Goal: Task Accomplishment & Management: Use online tool/utility

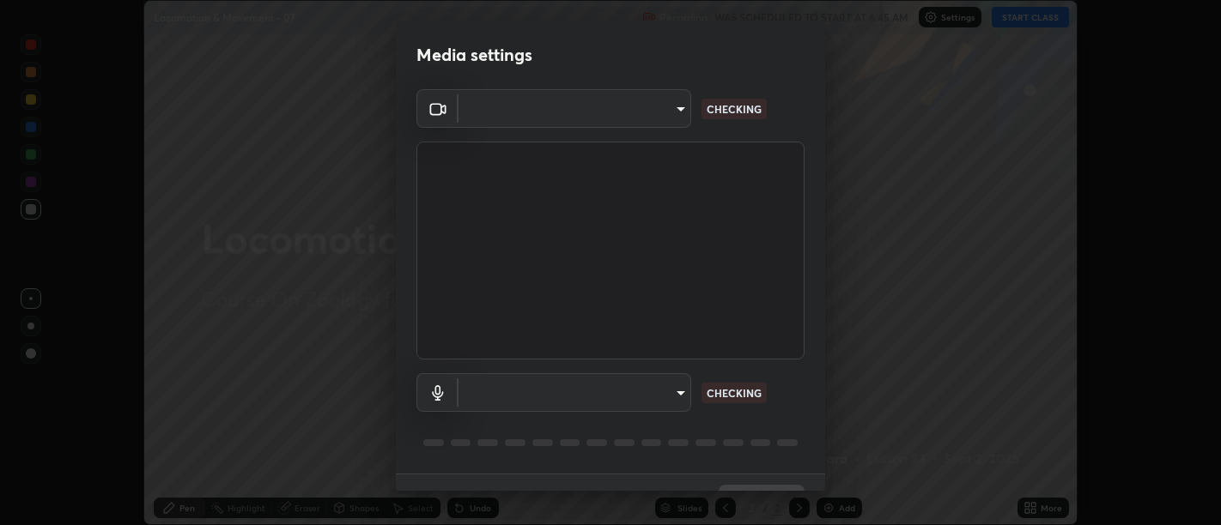
scroll to position [37, 0]
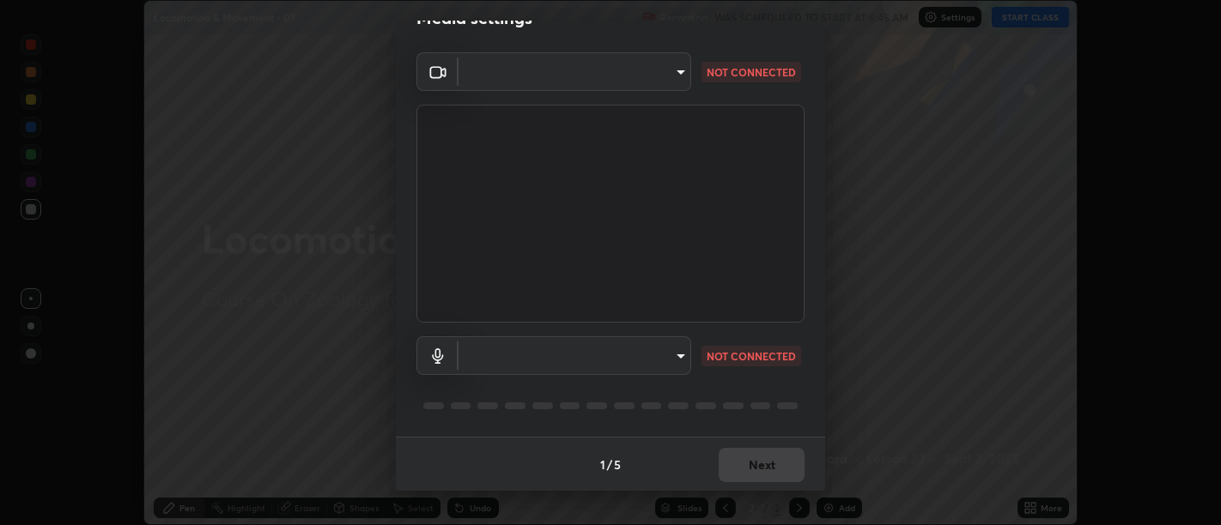
type input "d9b519daceb8a772394af6ea8e45353be5bbf62d8cb1cf3345c472de64055974"
type input "default"
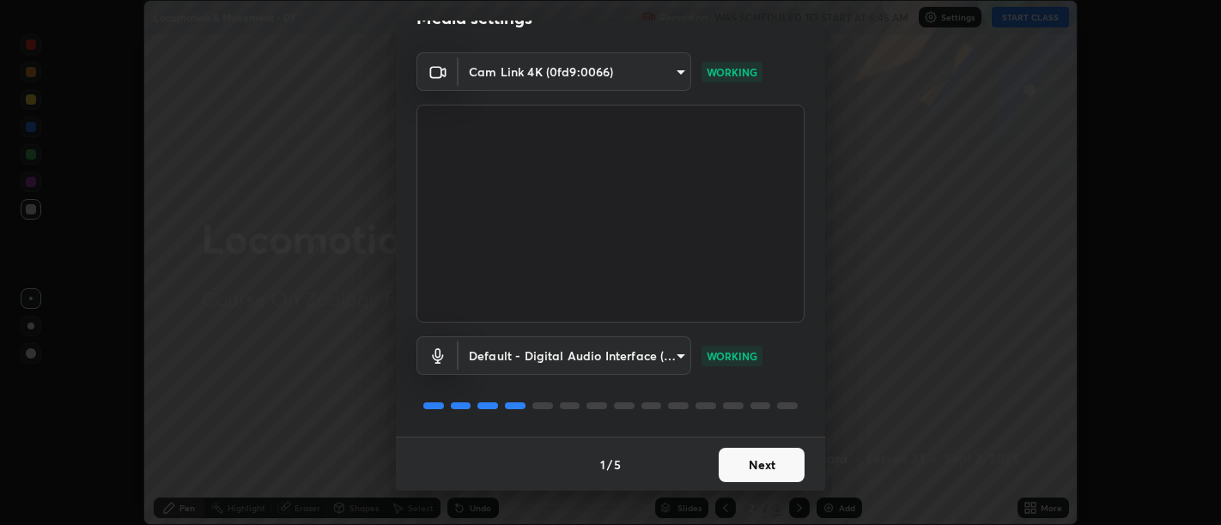
click at [750, 461] on button "Next" at bounding box center [762, 465] width 86 height 34
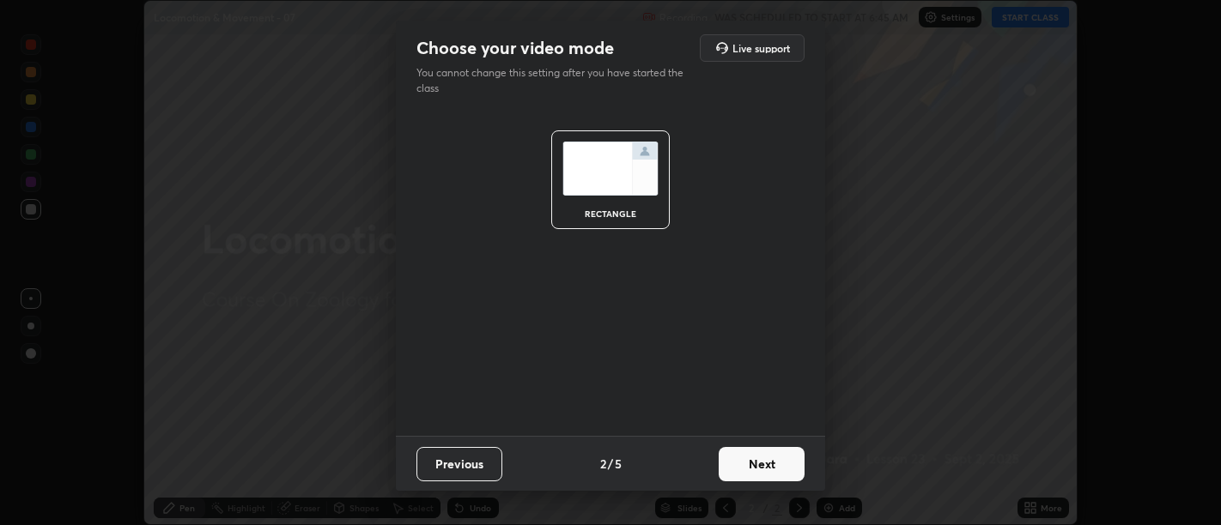
scroll to position [0, 0]
click at [755, 459] on button "Next" at bounding box center [762, 464] width 86 height 34
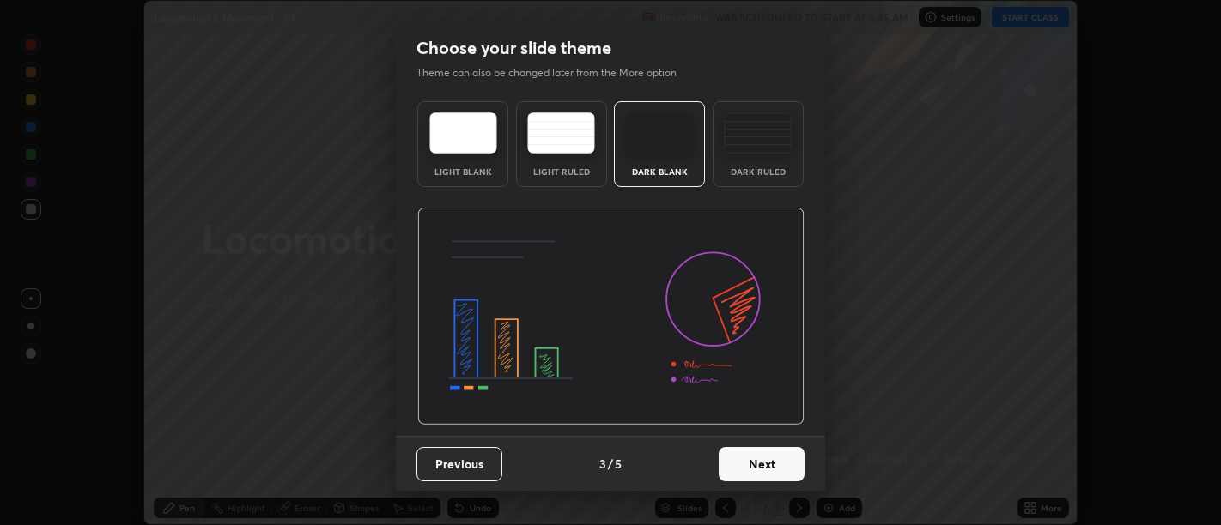
click at [755, 462] on button "Next" at bounding box center [762, 464] width 86 height 34
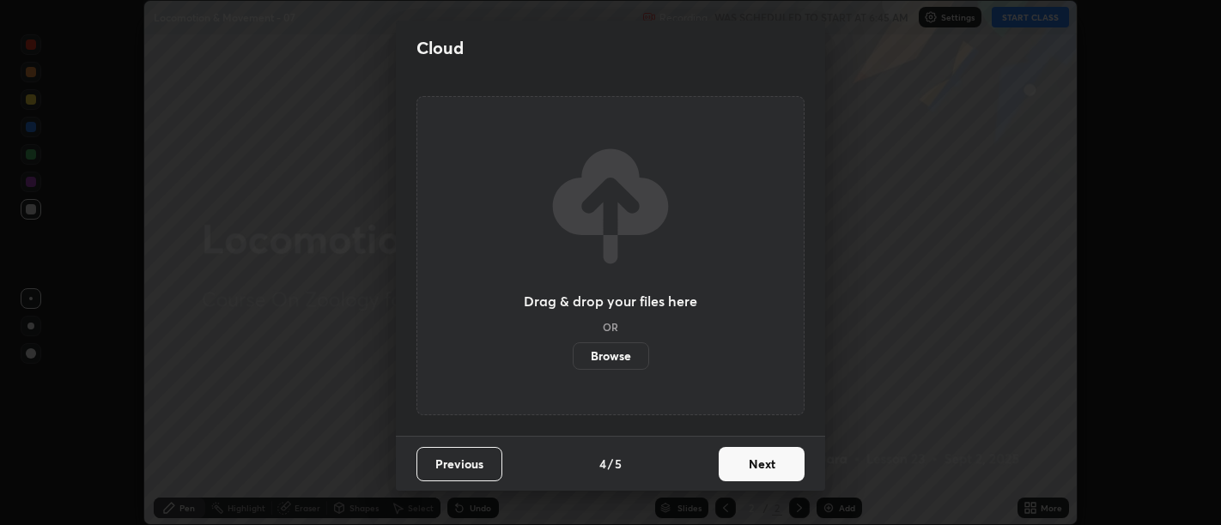
click at [761, 466] on button "Next" at bounding box center [762, 464] width 86 height 34
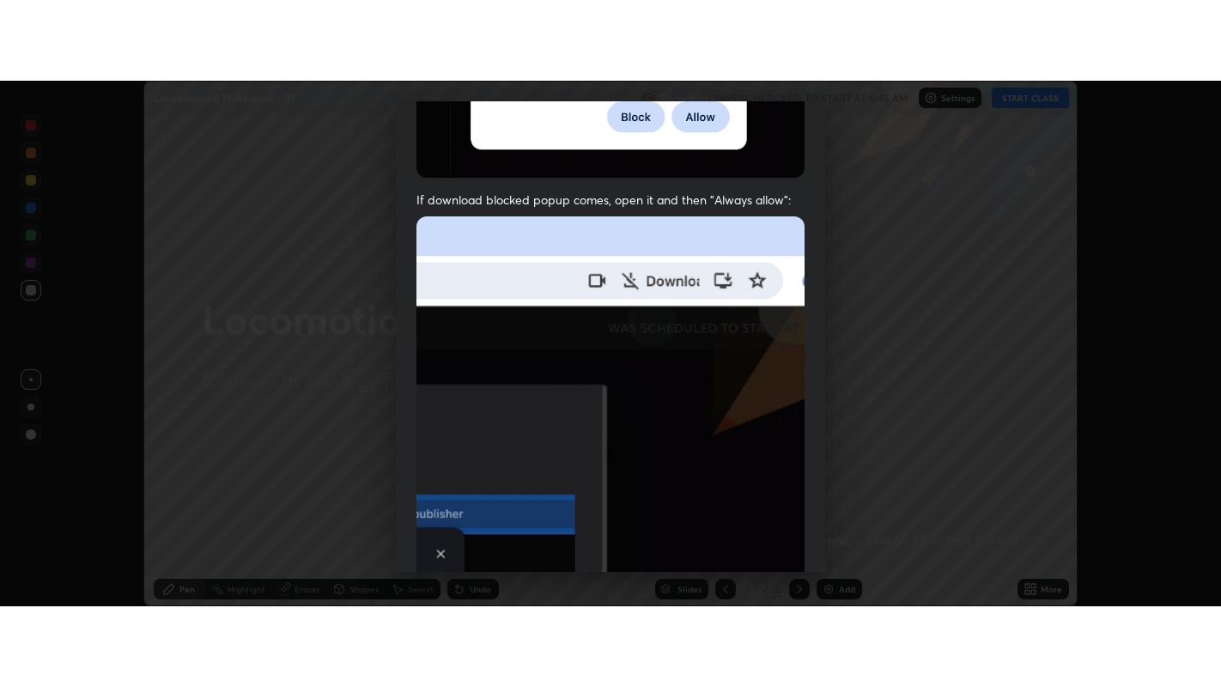
scroll to position [387, 0]
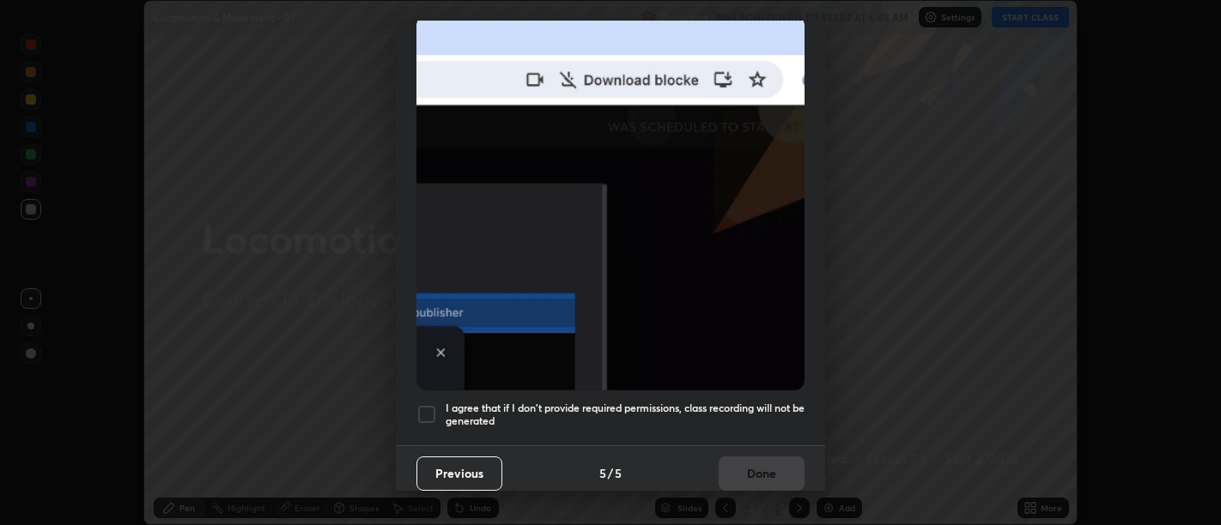
click at [758, 412] on h5 "I agree that if I don't provide required permissions, class recording will not …" at bounding box center [625, 415] width 359 height 27
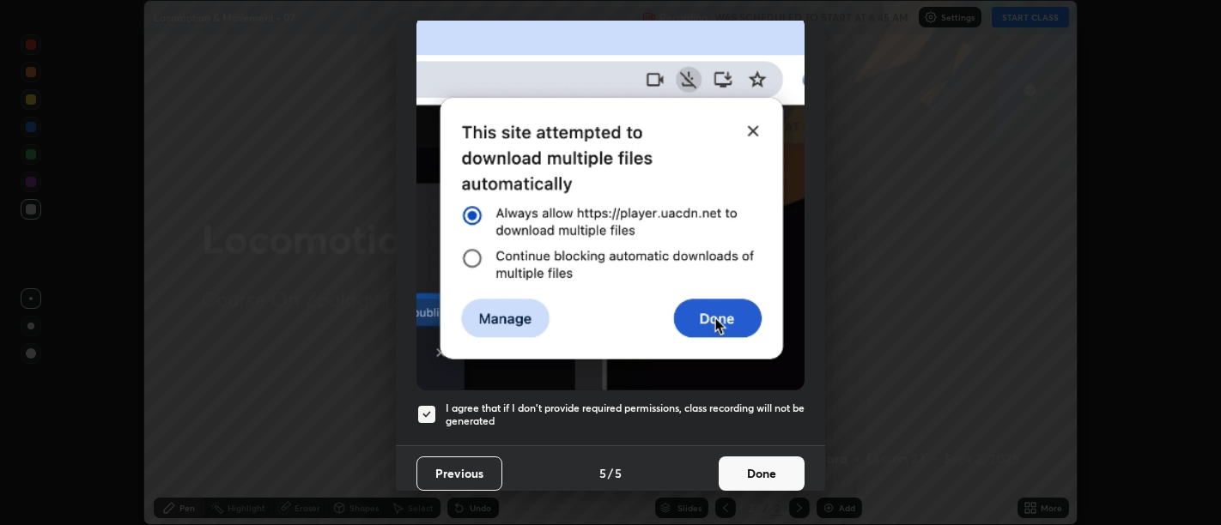
click at [757, 457] on button "Done" at bounding box center [762, 474] width 86 height 34
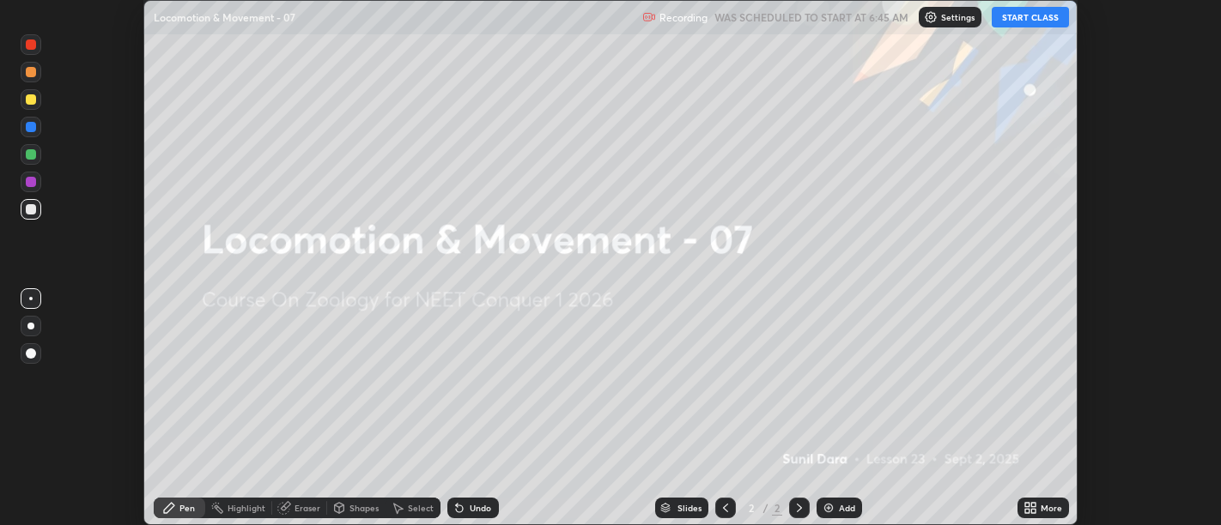
click at [1033, 505] on icon at bounding box center [1033, 505] width 4 height 4
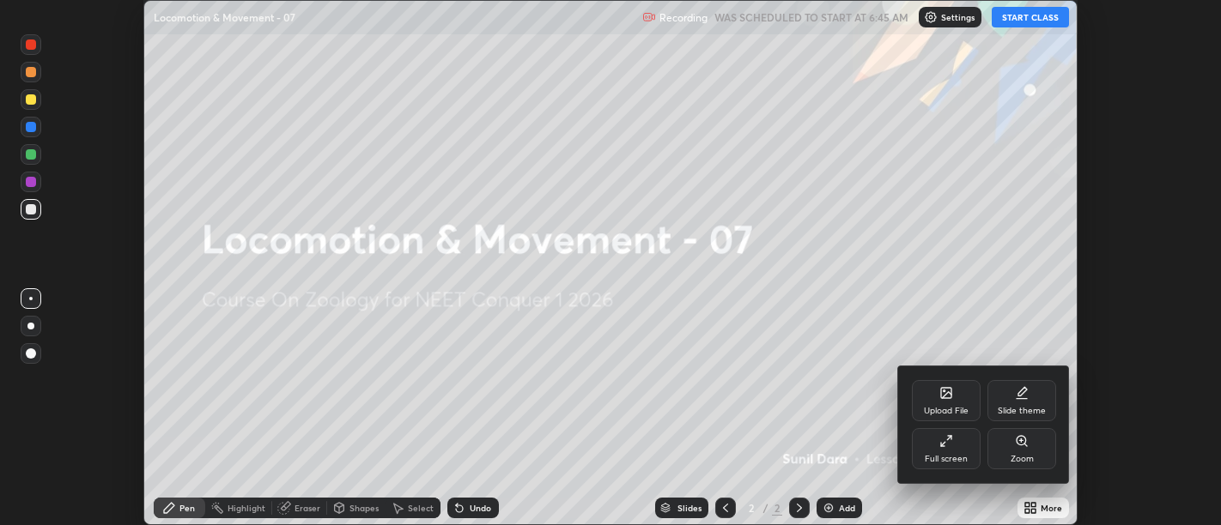
click at [943, 446] on icon at bounding box center [946, 441] width 14 height 14
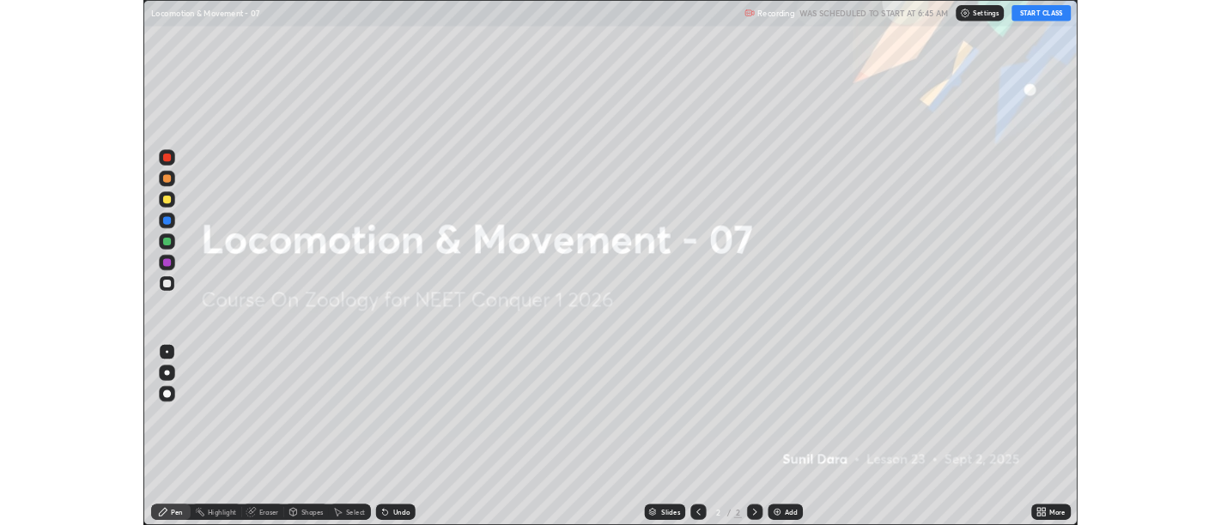
scroll to position [687, 1221]
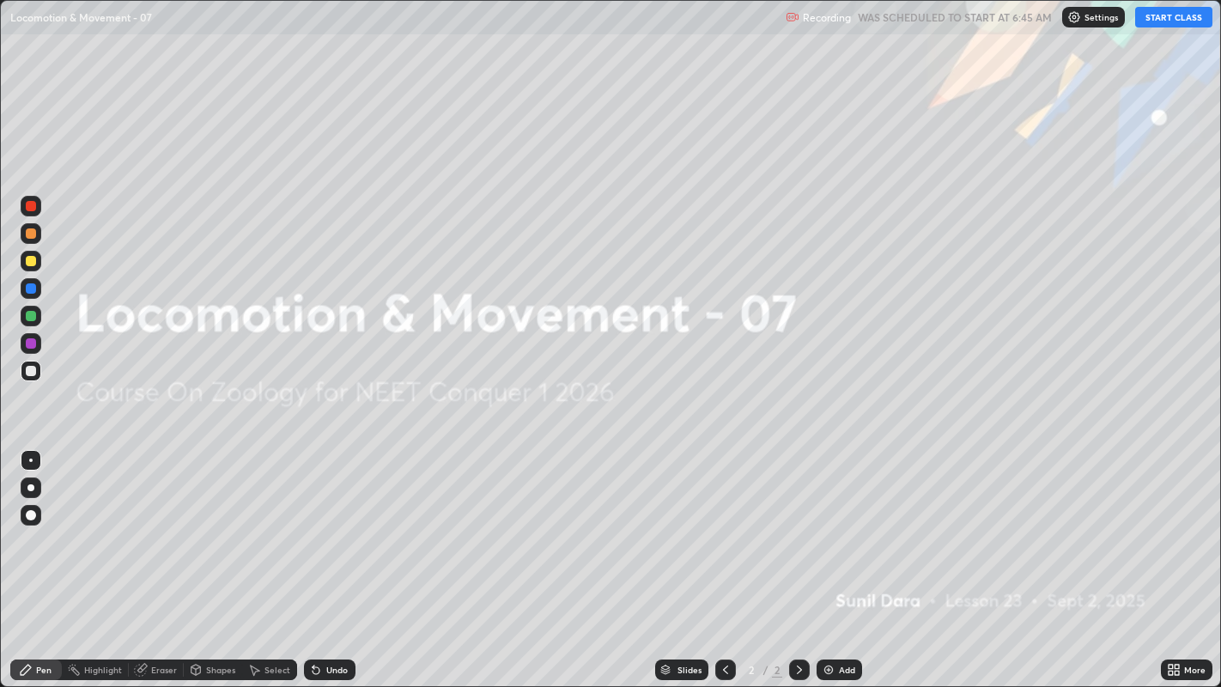
click at [1193, 18] on button "START CLASS" at bounding box center [1173, 17] width 77 height 21
click at [829, 525] on img at bounding box center [829, 670] width 14 height 14
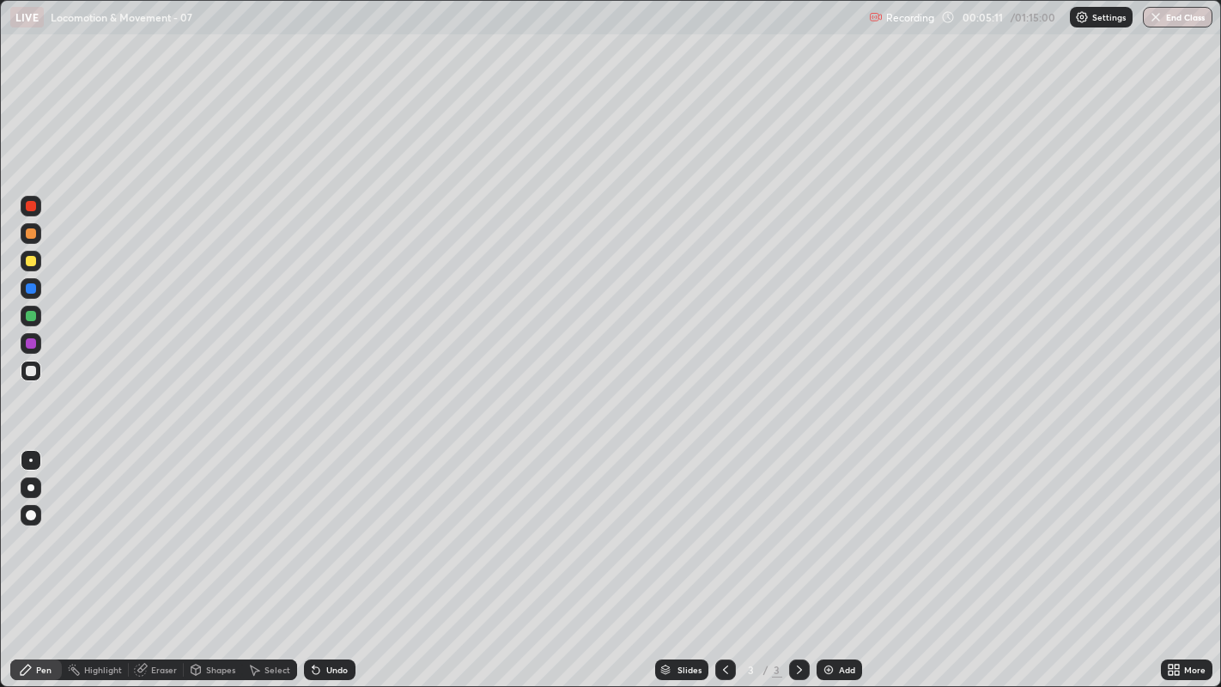
click at [30, 340] on div at bounding box center [31, 343] width 10 height 10
click at [27, 264] on div at bounding box center [31, 261] width 10 height 10
click at [33, 489] on div at bounding box center [31, 487] width 21 height 21
click at [22, 369] on div at bounding box center [31, 371] width 21 height 21
click at [28, 379] on div at bounding box center [31, 371] width 21 height 21
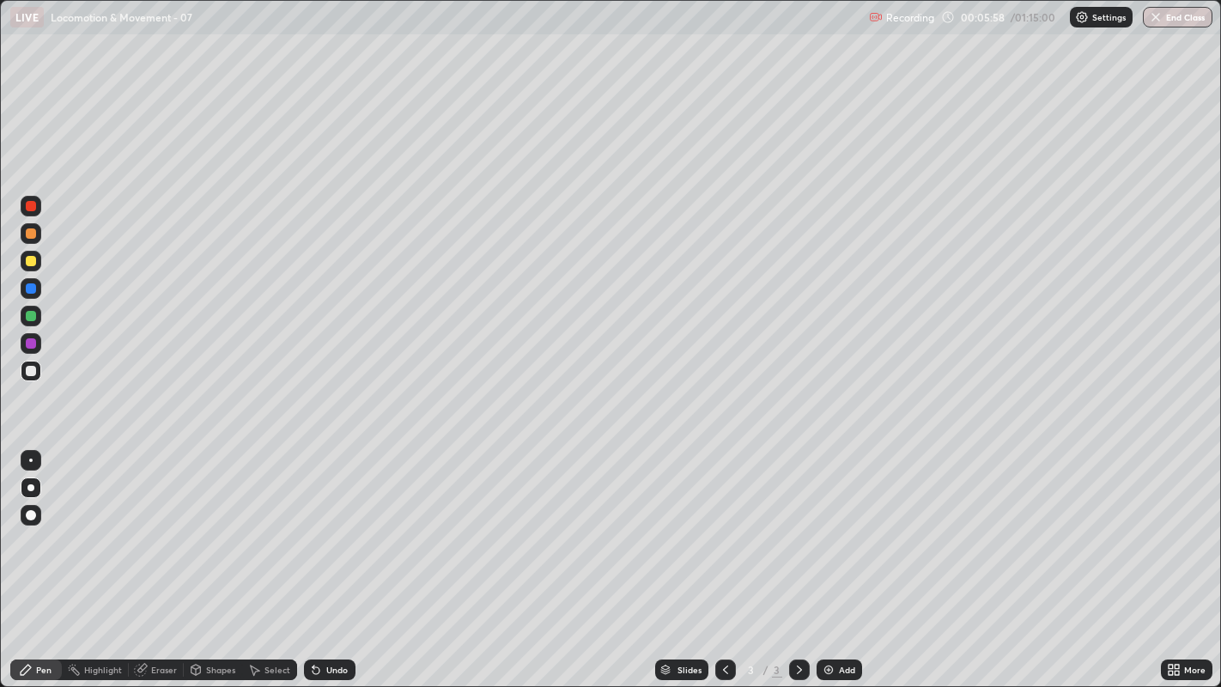
click at [39, 370] on div at bounding box center [31, 371] width 21 height 21
click at [330, 525] on div "Undo" at bounding box center [336, 669] width 21 height 9
click at [335, 525] on div "Undo" at bounding box center [336, 669] width 21 height 9
click at [326, 525] on div "Undo" at bounding box center [330, 669] width 52 height 21
click at [29, 370] on div at bounding box center [31, 371] width 10 height 10
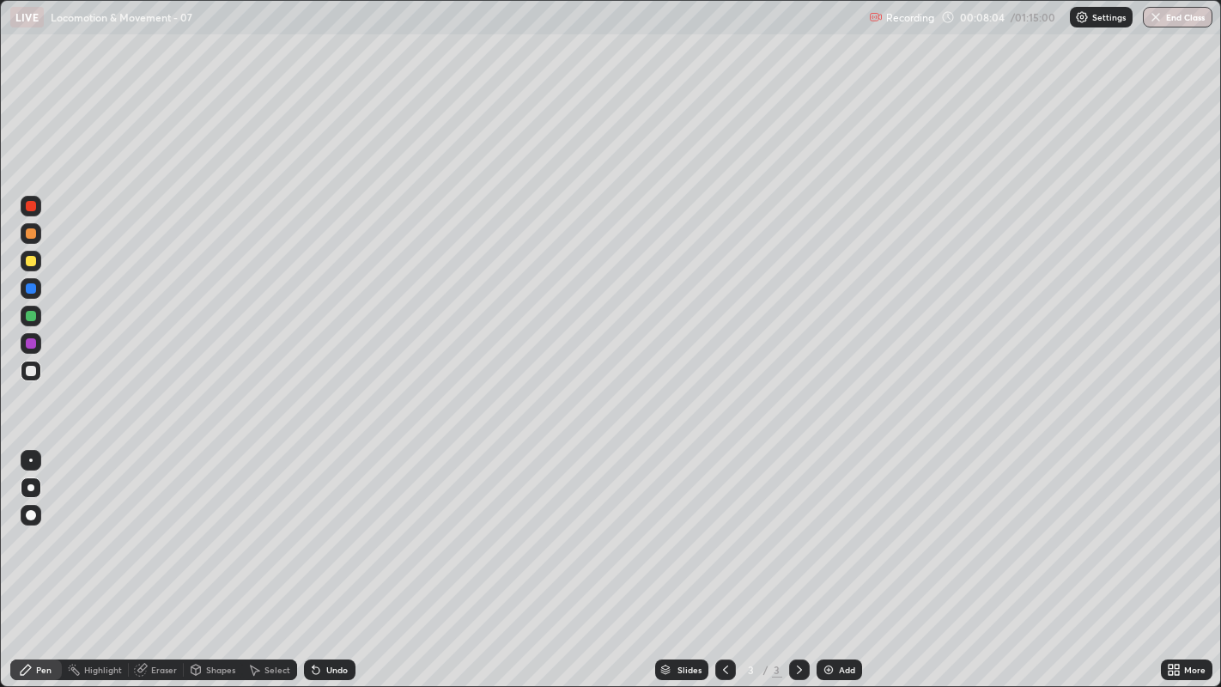
click at [29, 370] on div at bounding box center [31, 371] width 10 height 10
click at [25, 375] on div at bounding box center [31, 371] width 21 height 21
click at [797, 525] on icon at bounding box center [799, 670] width 14 height 14
click at [834, 525] on div "Add" at bounding box center [839, 669] width 46 height 21
click at [40, 375] on div at bounding box center [31, 371] width 21 height 21
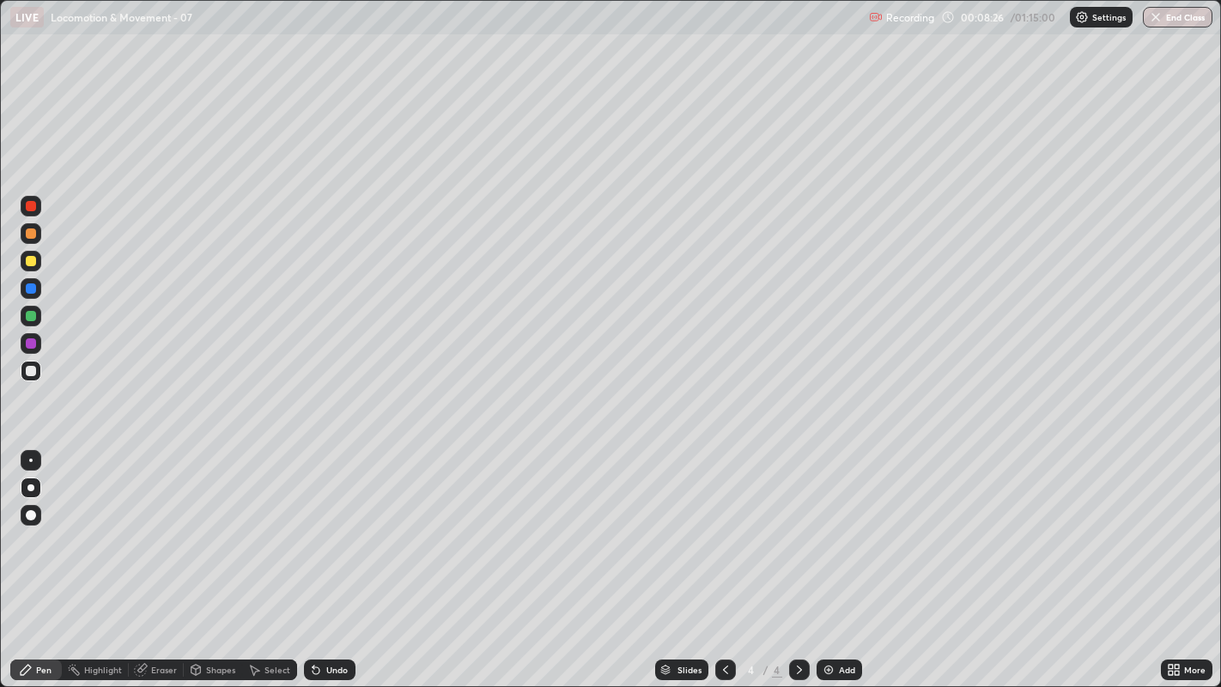
click at [330, 525] on div "Undo" at bounding box center [336, 669] width 21 height 9
click at [26, 291] on div at bounding box center [31, 288] width 21 height 21
click at [33, 372] on div at bounding box center [31, 371] width 10 height 10
click at [29, 316] on div at bounding box center [31, 316] width 10 height 10
click at [30, 288] on div at bounding box center [31, 288] width 10 height 10
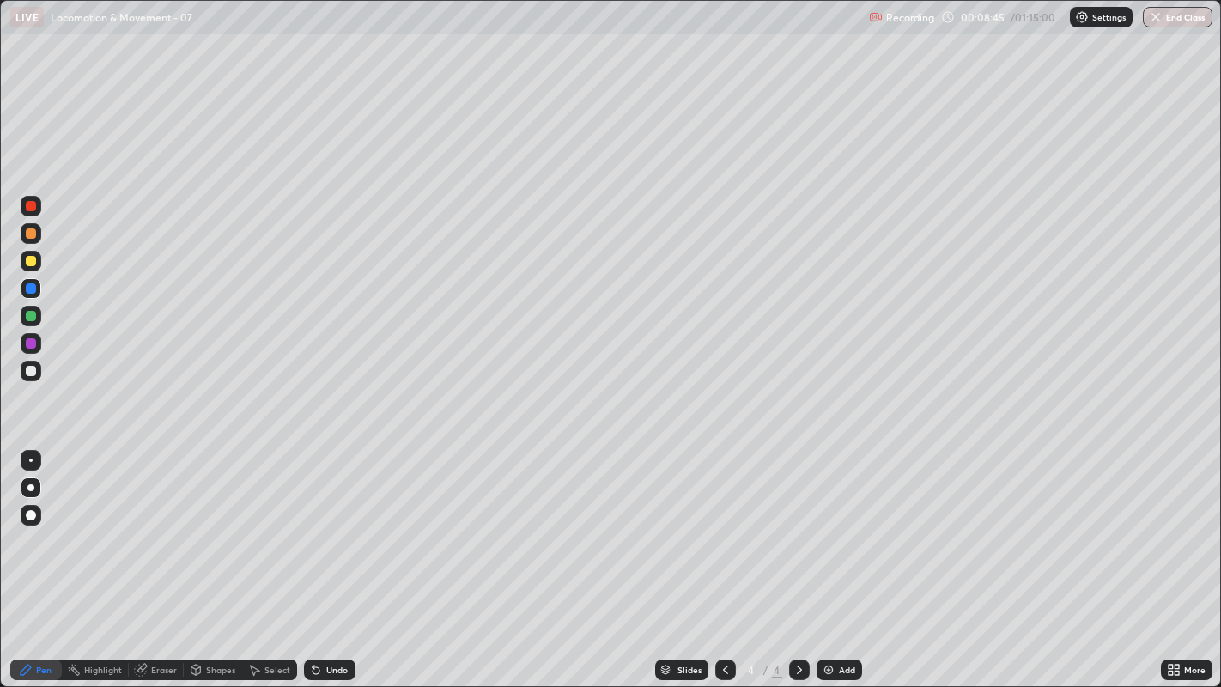
click at [29, 234] on div at bounding box center [31, 233] width 10 height 10
click at [30, 373] on div at bounding box center [31, 371] width 10 height 10
click at [27, 371] on div at bounding box center [31, 371] width 10 height 10
click at [32, 367] on div at bounding box center [31, 371] width 10 height 10
click at [30, 317] on div at bounding box center [31, 316] width 10 height 10
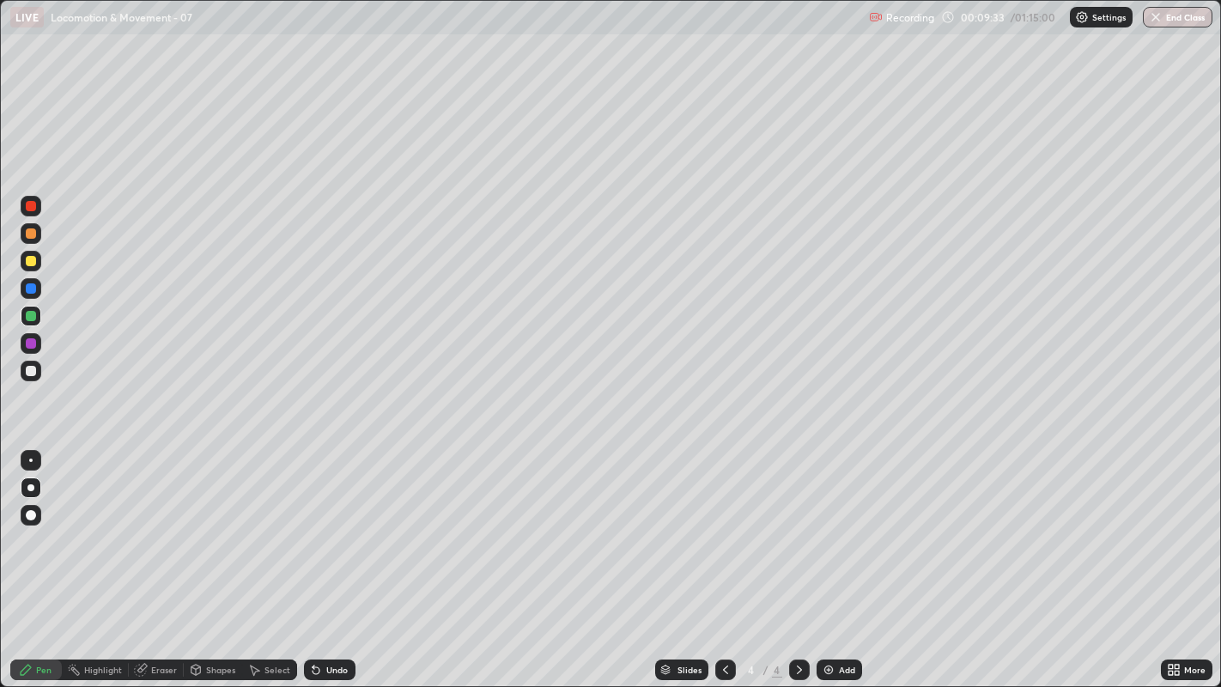
click at [30, 315] on div at bounding box center [31, 316] width 10 height 10
click at [30, 234] on div at bounding box center [31, 233] width 10 height 10
click at [32, 369] on div at bounding box center [31, 371] width 10 height 10
click at [30, 379] on div at bounding box center [31, 371] width 21 height 21
click at [32, 290] on div at bounding box center [31, 288] width 10 height 10
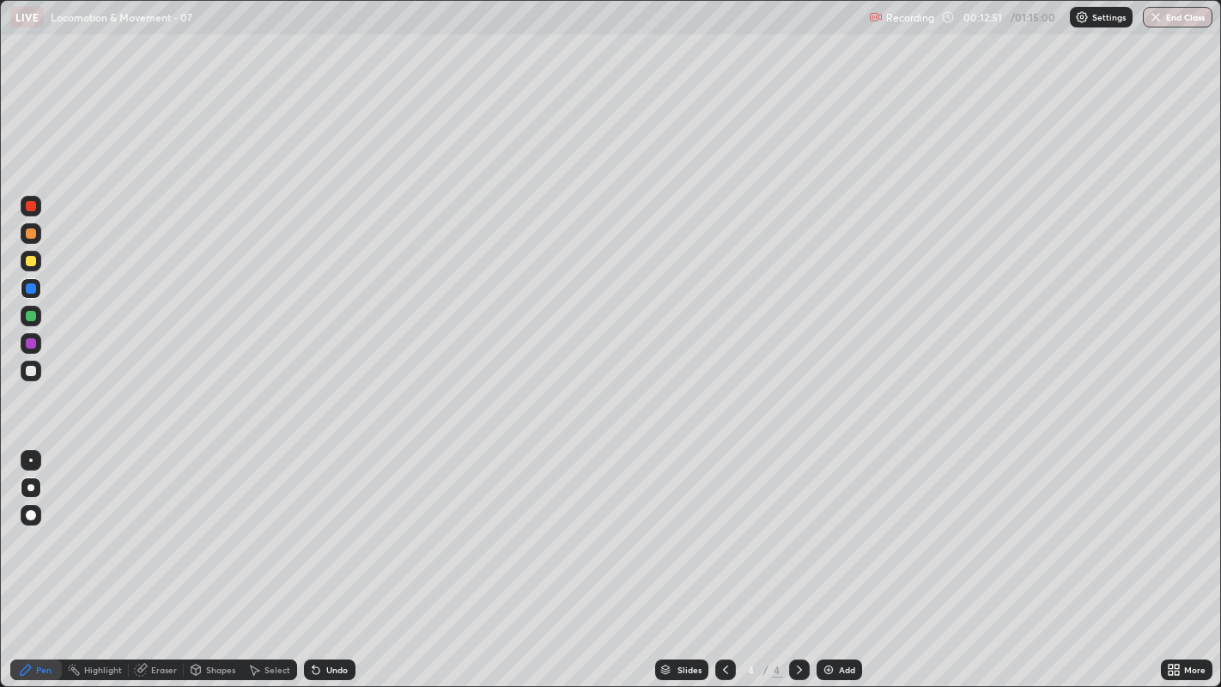
click at [32, 370] on div at bounding box center [31, 371] width 10 height 10
click at [338, 525] on div "Undo" at bounding box center [336, 669] width 21 height 9
click at [31, 370] on div at bounding box center [31, 371] width 10 height 10
click at [331, 525] on div "Undo" at bounding box center [336, 669] width 21 height 9
click at [919, 525] on div "Slides 4 / 4 Add" at bounding box center [757, 669] width 805 height 34
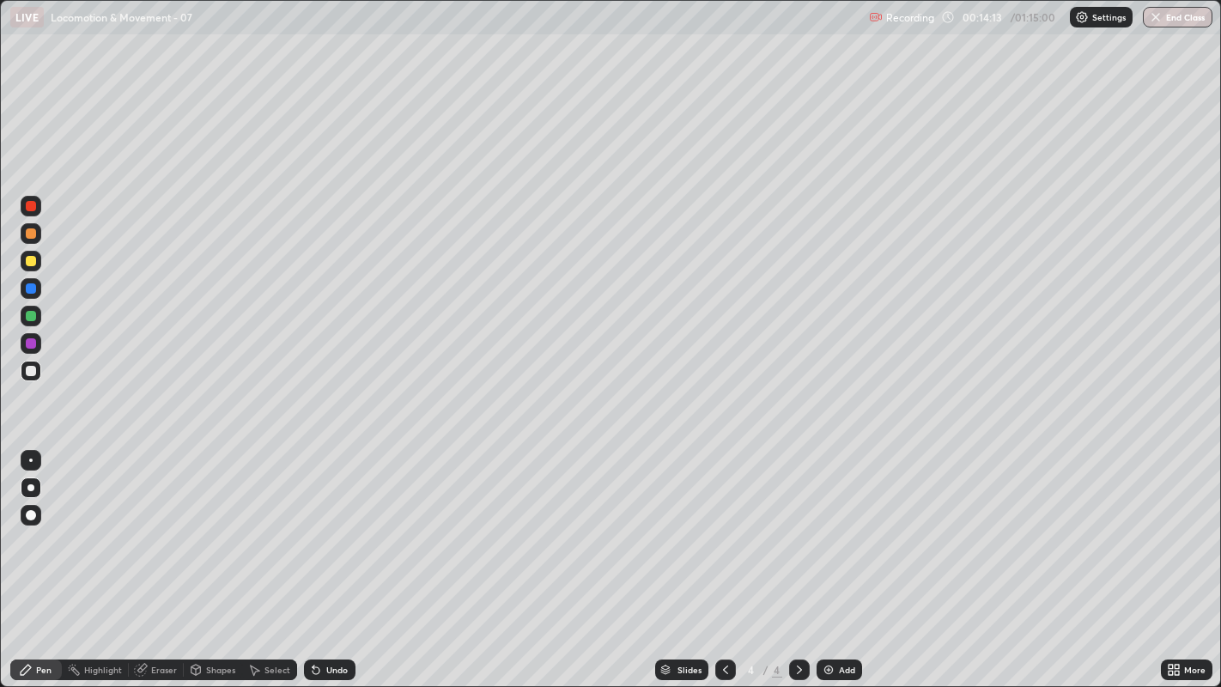
click at [29, 262] on div at bounding box center [31, 261] width 10 height 10
click at [29, 375] on div at bounding box center [31, 371] width 10 height 10
click at [29, 319] on div at bounding box center [31, 316] width 10 height 10
click at [828, 525] on img at bounding box center [829, 670] width 14 height 14
click at [28, 230] on div at bounding box center [31, 233] width 10 height 10
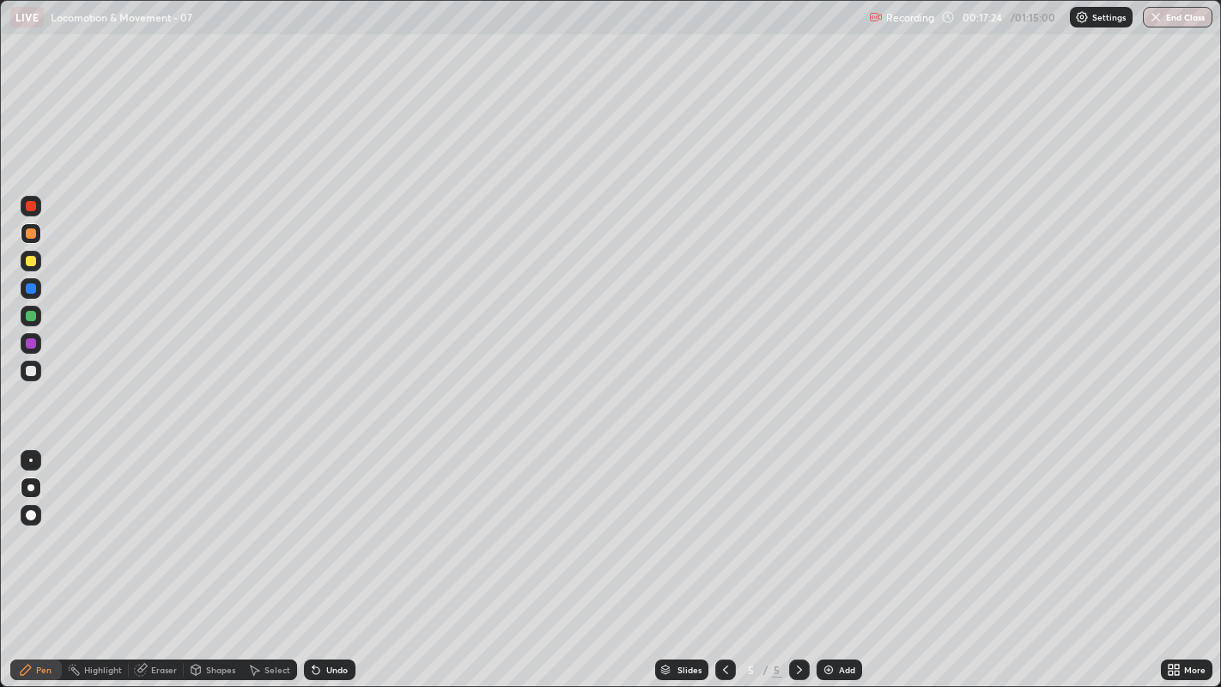
click at [35, 372] on div at bounding box center [31, 371] width 10 height 10
click at [33, 369] on div at bounding box center [31, 371] width 10 height 10
click at [27, 373] on div at bounding box center [31, 371] width 10 height 10
click at [26, 377] on div at bounding box center [31, 371] width 21 height 21
click at [327, 525] on div "Undo" at bounding box center [336, 669] width 21 height 9
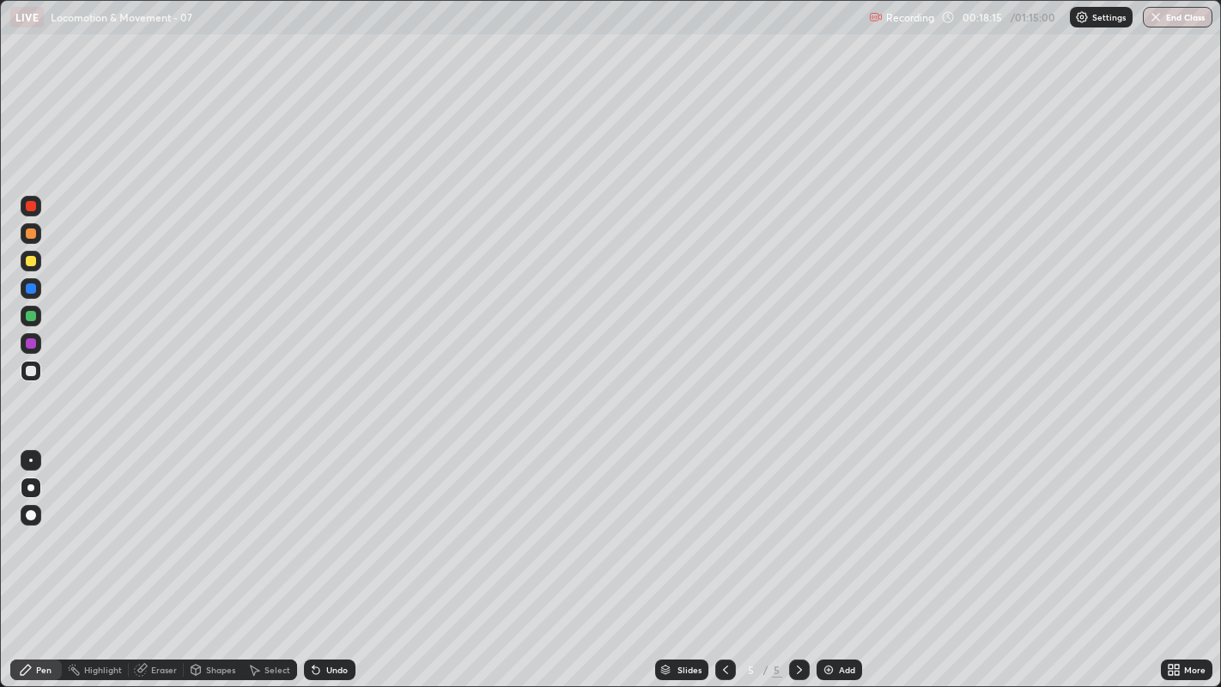
click at [24, 366] on div at bounding box center [31, 371] width 21 height 21
click at [33, 367] on div at bounding box center [31, 371] width 10 height 10
click at [31, 316] on div at bounding box center [31, 316] width 10 height 10
click at [27, 371] on div at bounding box center [31, 371] width 10 height 10
click at [44, 372] on div at bounding box center [30, 370] width 27 height 27
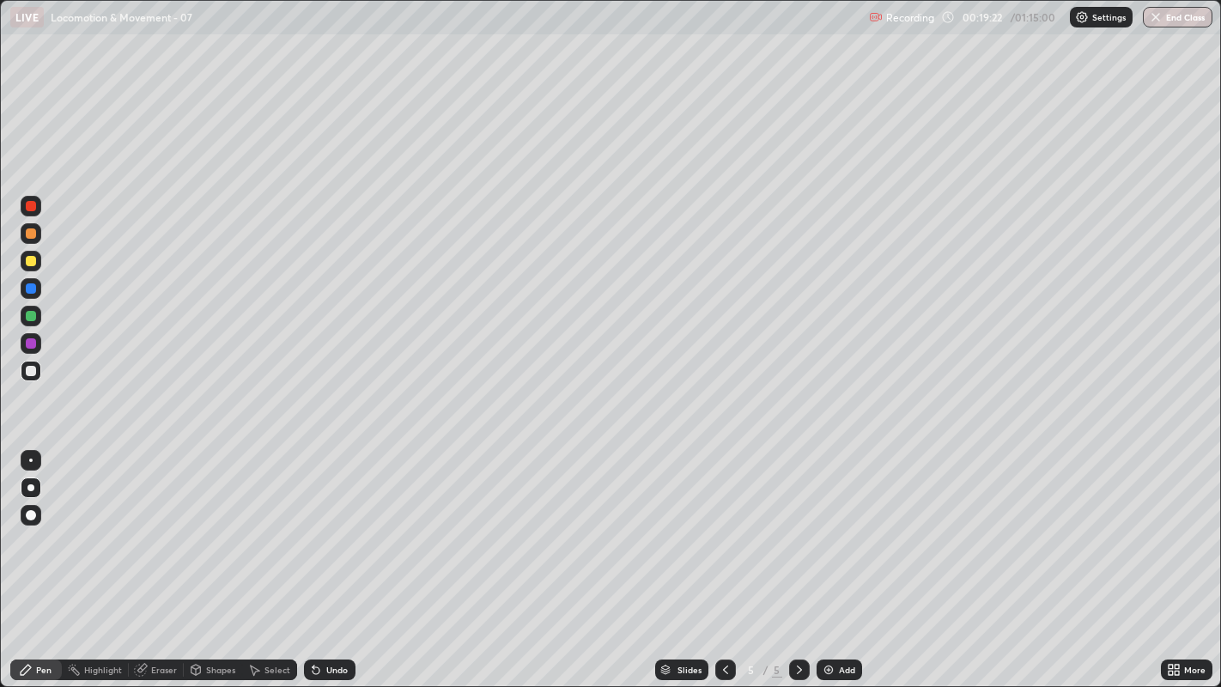
click at [31, 373] on div at bounding box center [31, 371] width 10 height 10
click at [34, 288] on div at bounding box center [31, 288] width 10 height 10
click at [32, 319] on div at bounding box center [31, 316] width 10 height 10
click at [25, 374] on div at bounding box center [31, 371] width 21 height 21
click at [31, 374] on div at bounding box center [31, 371] width 10 height 10
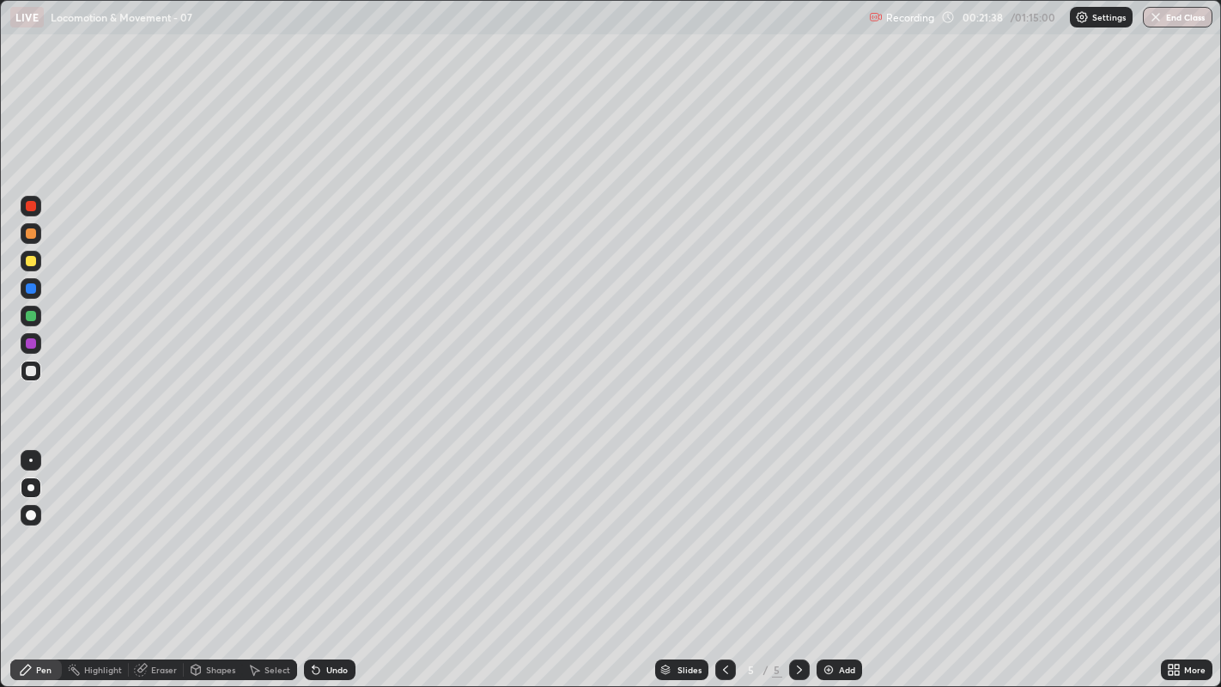
click at [32, 369] on div at bounding box center [31, 371] width 10 height 10
click at [26, 370] on div at bounding box center [31, 371] width 10 height 10
click at [33, 373] on div at bounding box center [31, 371] width 10 height 10
click at [797, 525] on icon at bounding box center [799, 670] width 14 height 14
click at [834, 525] on div "Add" at bounding box center [839, 669] width 46 height 21
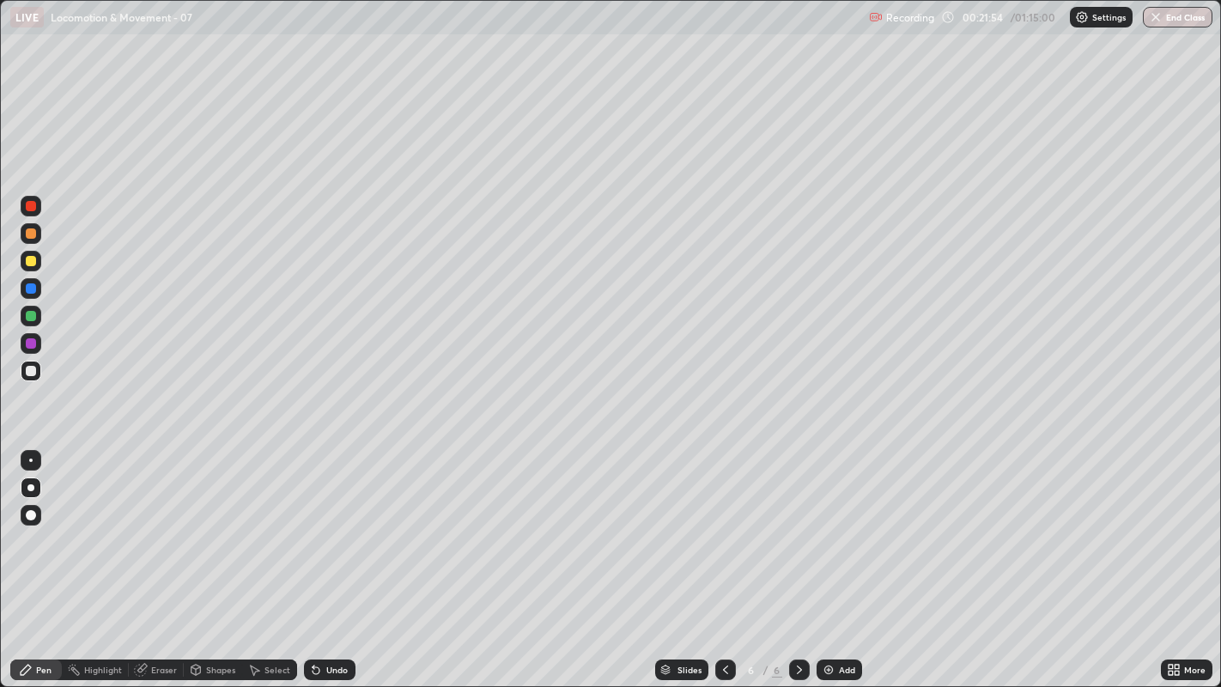
click at [30, 371] on div at bounding box center [31, 371] width 10 height 10
click at [30, 375] on div at bounding box center [31, 371] width 10 height 10
click at [29, 370] on div at bounding box center [31, 371] width 10 height 10
click at [723, 525] on icon at bounding box center [726, 670] width 14 height 14
click at [797, 525] on icon at bounding box center [799, 670] width 14 height 14
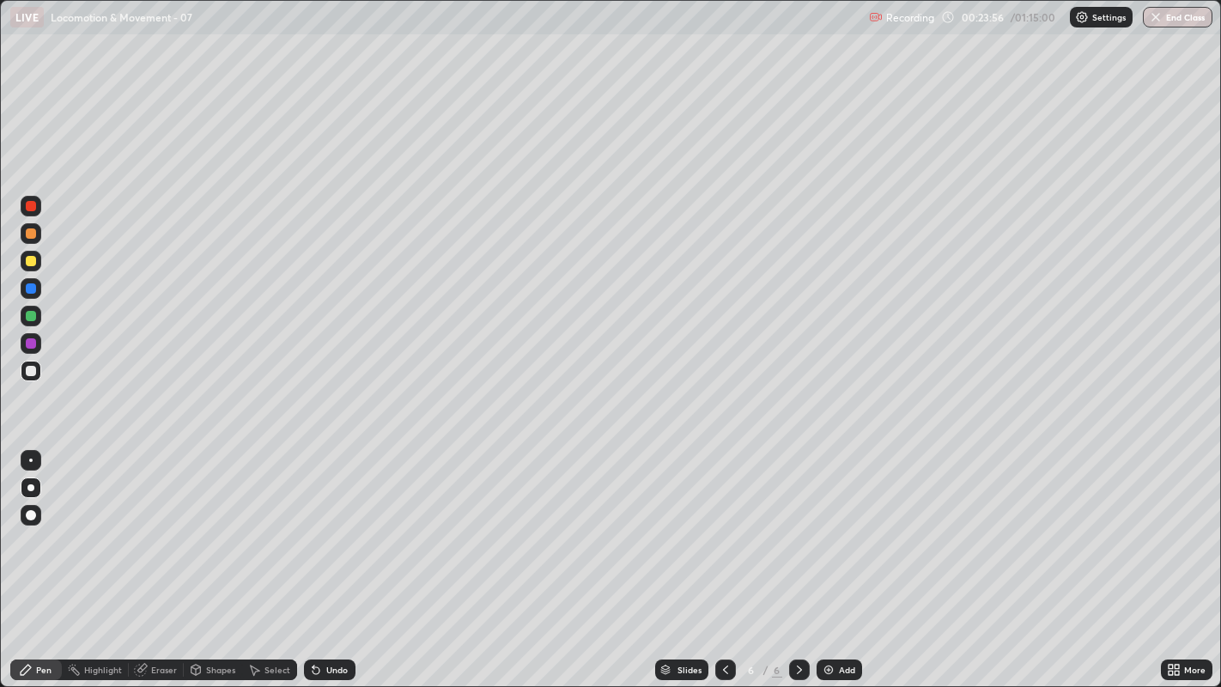
click at [29, 370] on div at bounding box center [31, 371] width 10 height 10
click at [28, 370] on div at bounding box center [31, 371] width 10 height 10
click at [22, 379] on div at bounding box center [31, 371] width 21 height 21
click at [30, 349] on div at bounding box center [31, 343] width 21 height 21
click at [27, 368] on div at bounding box center [31, 371] width 10 height 10
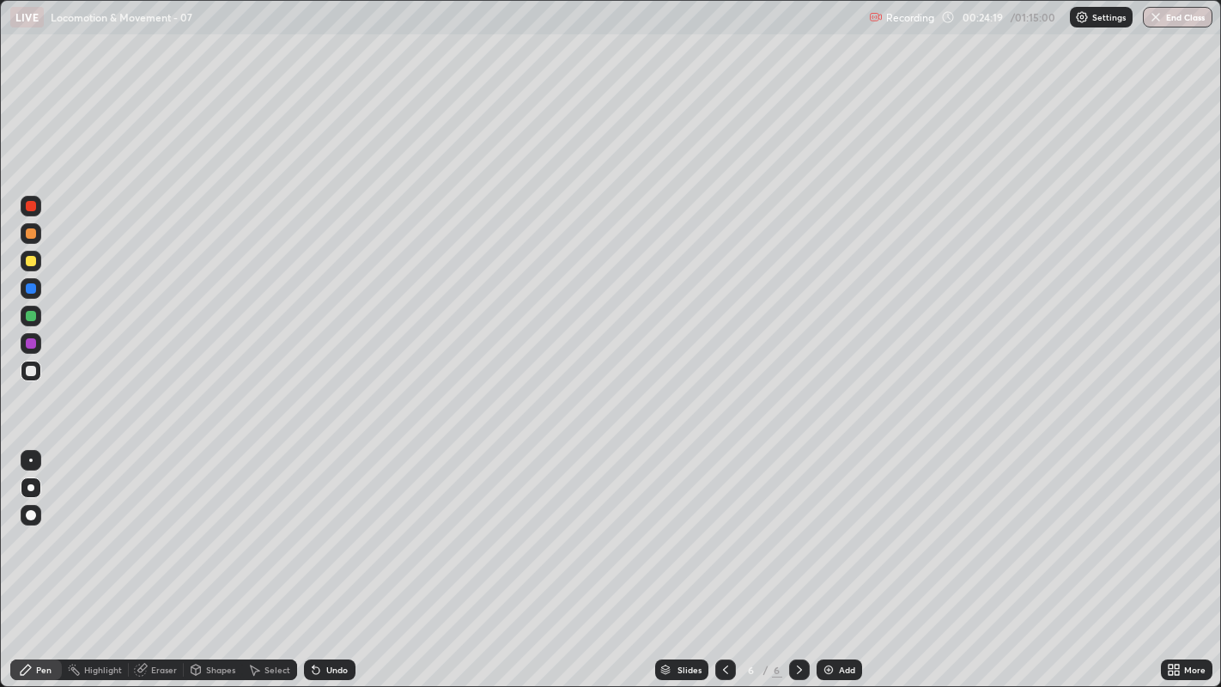
click at [27, 376] on div at bounding box center [31, 371] width 21 height 21
click at [31, 372] on div at bounding box center [31, 371] width 10 height 10
click at [29, 344] on div at bounding box center [31, 343] width 10 height 10
click at [26, 373] on div at bounding box center [31, 371] width 10 height 10
click at [30, 284] on div at bounding box center [31, 288] width 10 height 10
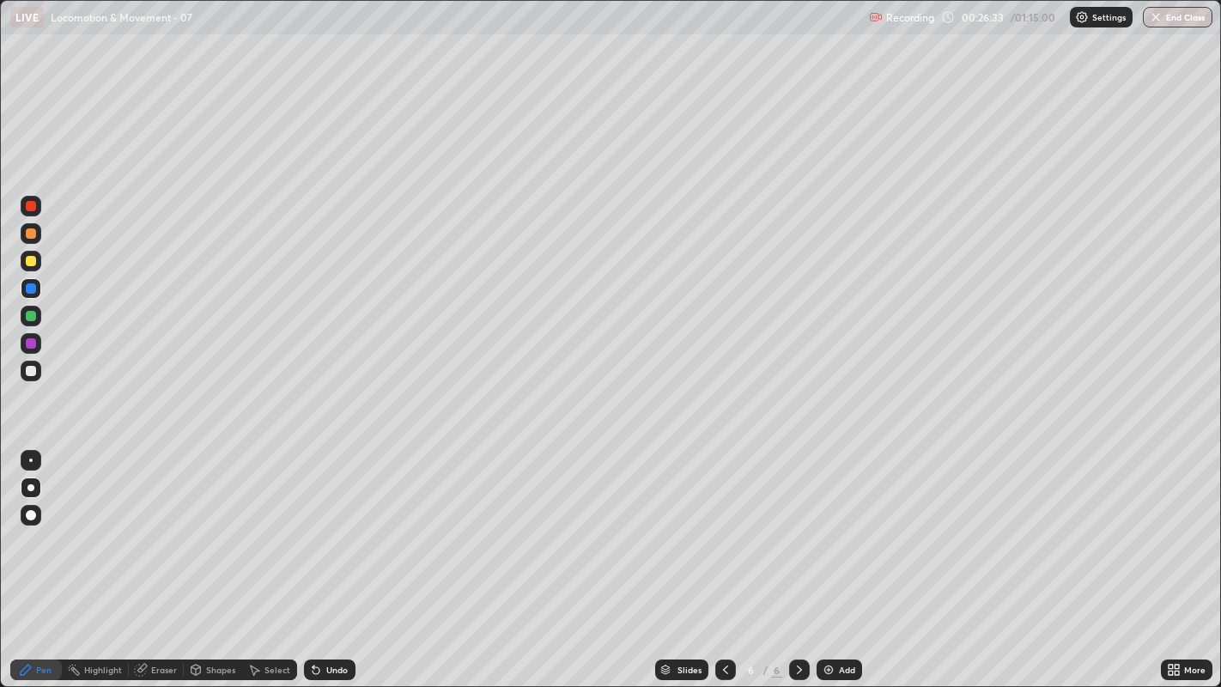
click at [23, 376] on div at bounding box center [31, 371] width 21 height 21
click at [24, 373] on div at bounding box center [31, 371] width 21 height 21
click at [336, 525] on div "Undo" at bounding box center [336, 669] width 21 height 9
click at [348, 525] on div "Undo" at bounding box center [330, 669] width 52 height 21
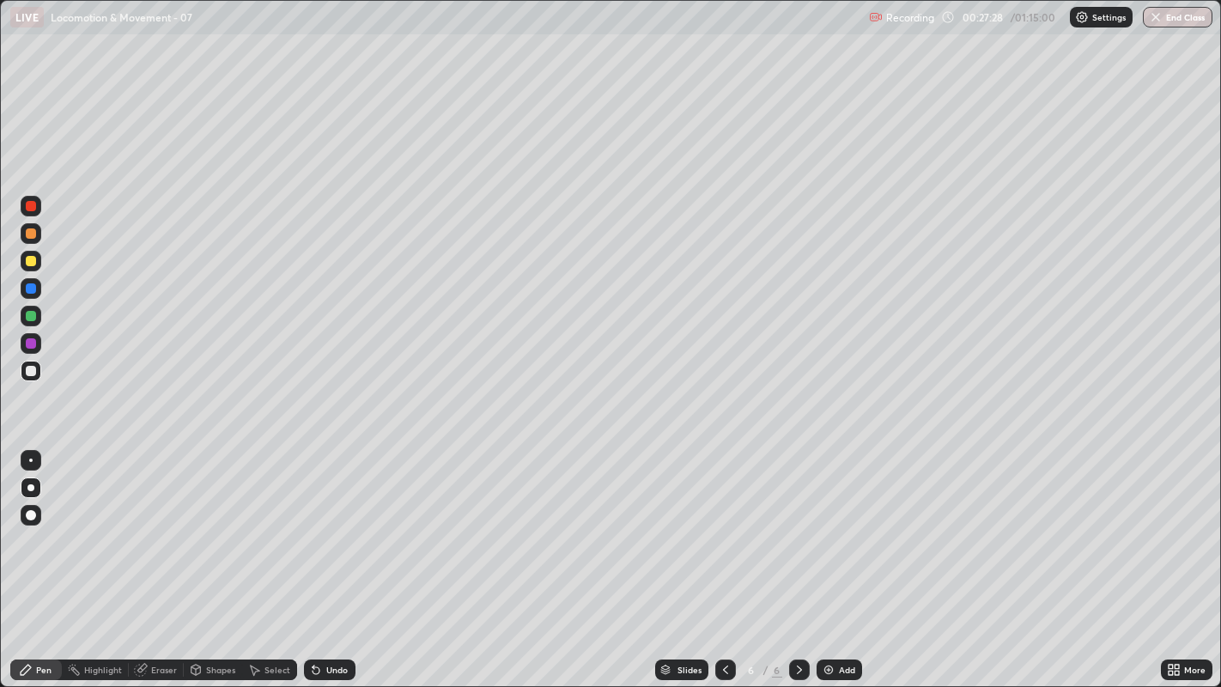
click at [30, 371] on div at bounding box center [31, 371] width 10 height 10
click at [30, 373] on div at bounding box center [31, 371] width 10 height 10
click at [26, 372] on div at bounding box center [31, 371] width 10 height 10
click at [34, 379] on div at bounding box center [31, 371] width 21 height 21
click at [791, 525] on div at bounding box center [799, 669] width 21 height 21
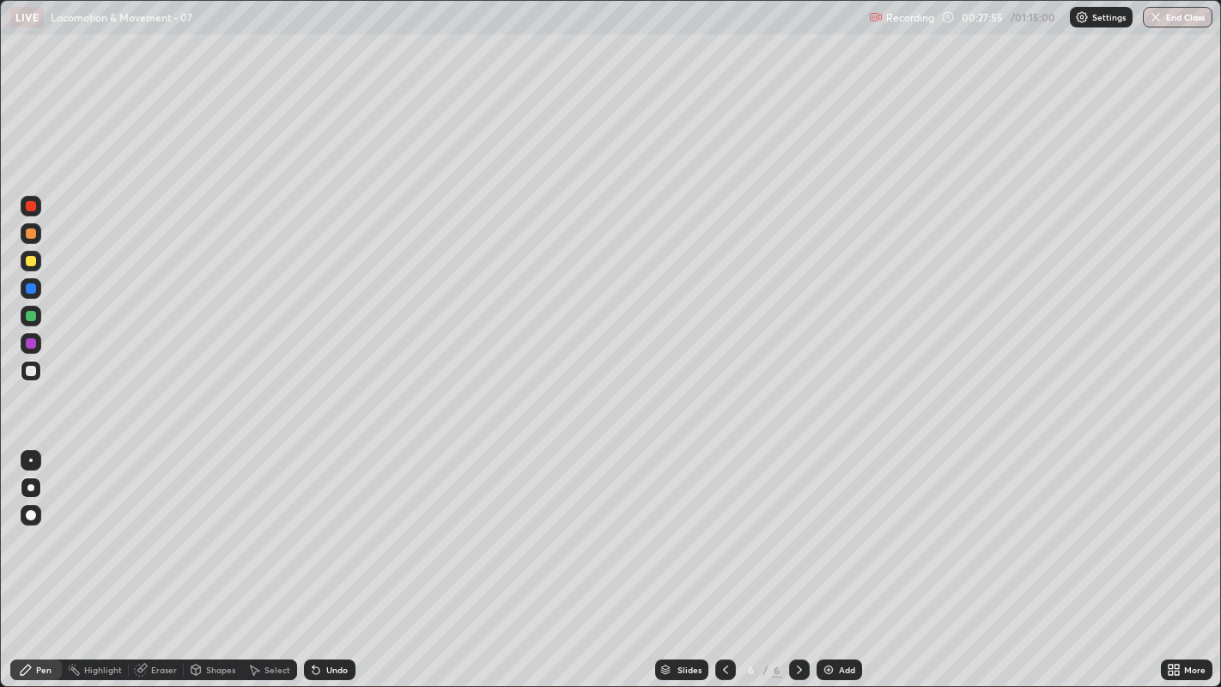
click at [839, 525] on div "Add" at bounding box center [847, 669] width 16 height 9
click at [27, 372] on div at bounding box center [31, 371] width 10 height 10
click at [164, 525] on div "Eraser" at bounding box center [164, 669] width 26 height 9
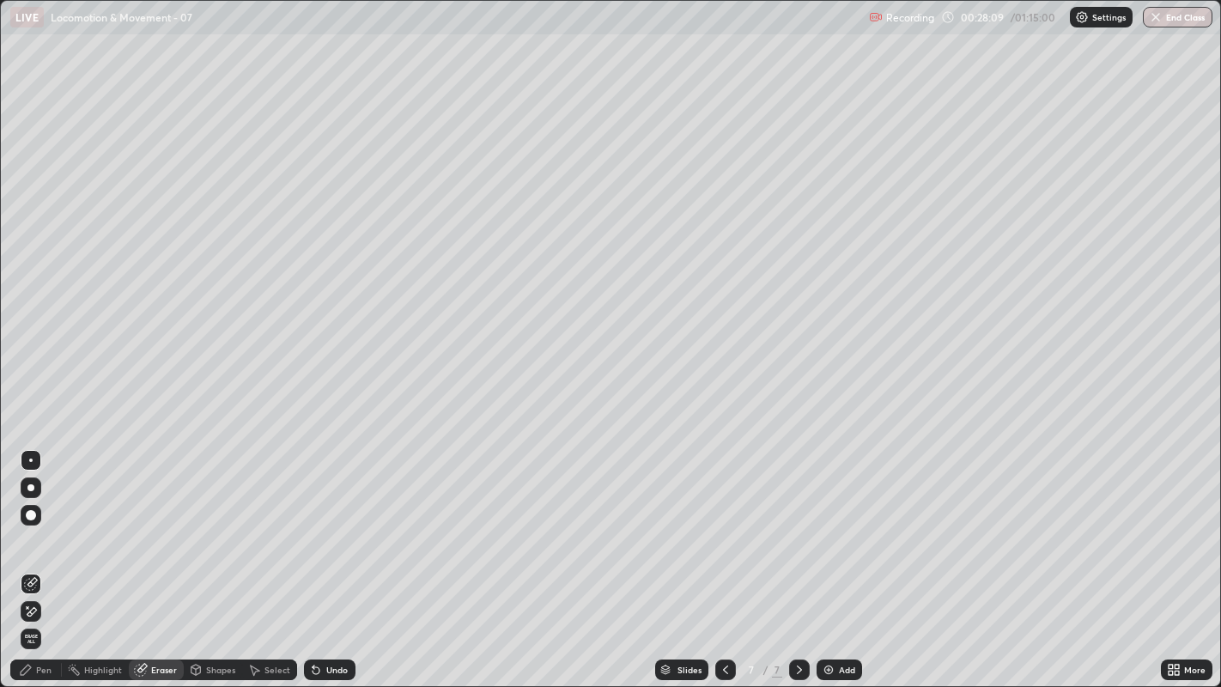
click at [46, 525] on div "Pen" at bounding box center [43, 669] width 15 height 9
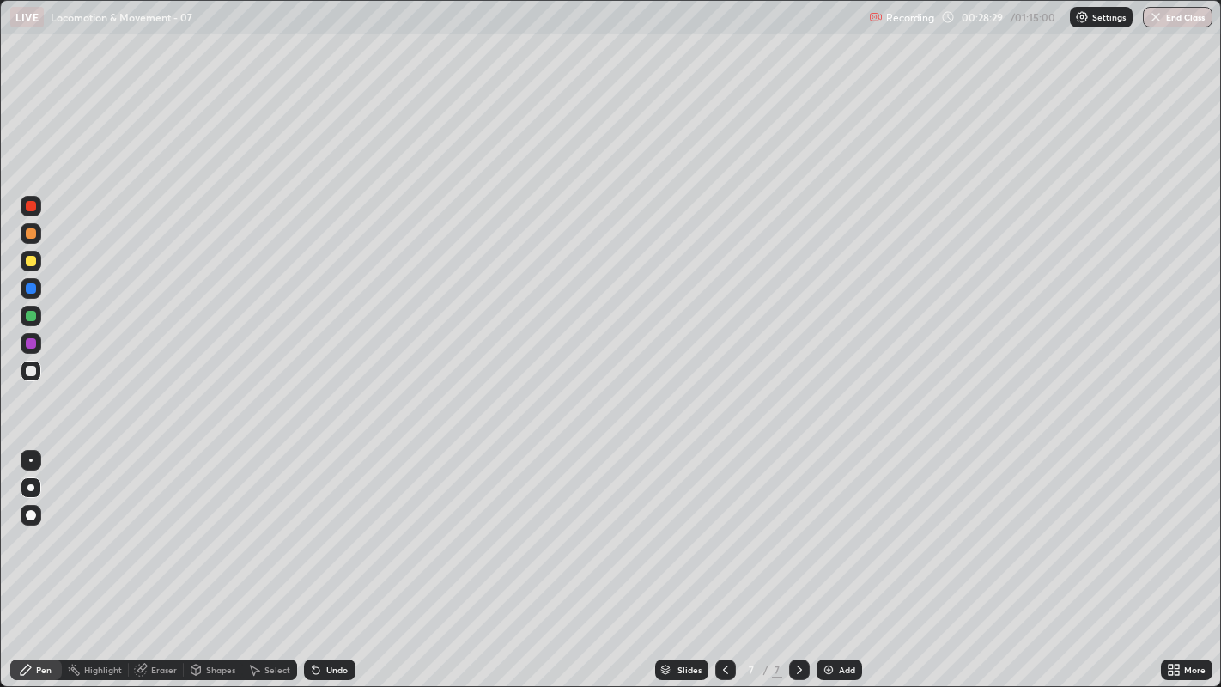
click at [30, 232] on div at bounding box center [31, 233] width 10 height 10
click at [37, 370] on div at bounding box center [31, 371] width 21 height 21
click at [32, 233] on div at bounding box center [31, 233] width 10 height 10
click at [28, 372] on div at bounding box center [31, 371] width 10 height 10
click at [29, 344] on div at bounding box center [31, 343] width 10 height 10
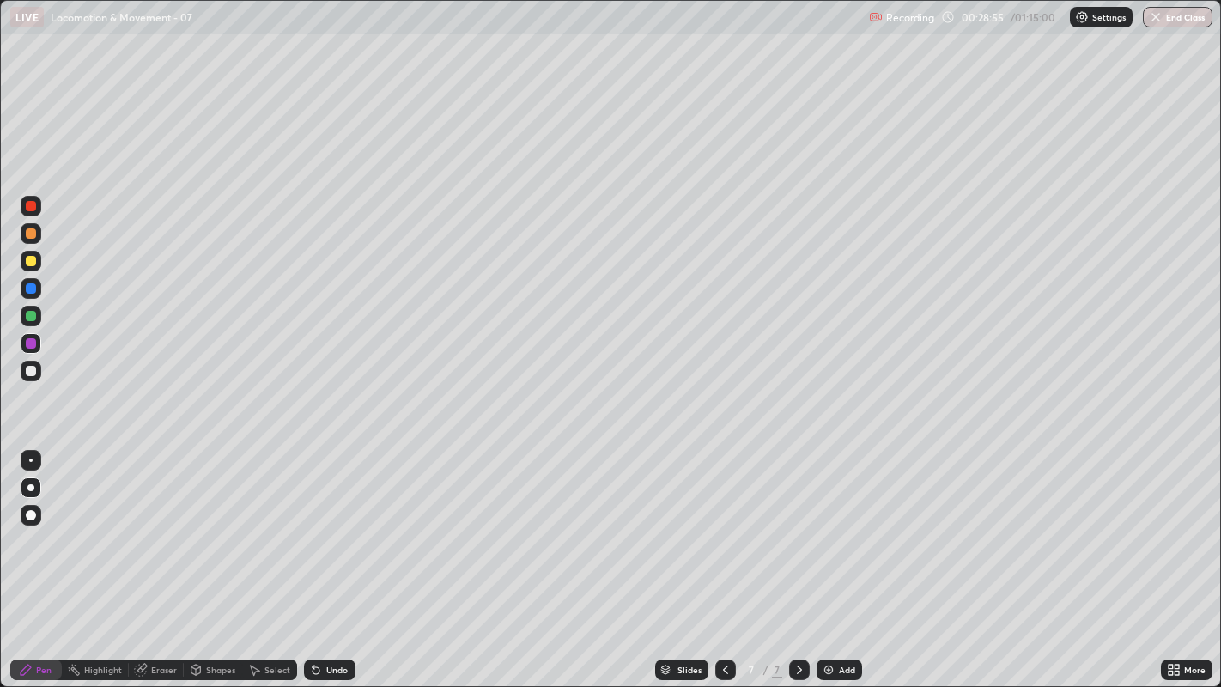
click at [26, 315] on div at bounding box center [31, 316] width 10 height 10
click at [27, 292] on div at bounding box center [31, 288] width 10 height 10
click at [39, 372] on div at bounding box center [31, 371] width 21 height 21
click at [34, 371] on div at bounding box center [31, 371] width 10 height 10
click at [32, 288] on div at bounding box center [31, 288] width 10 height 10
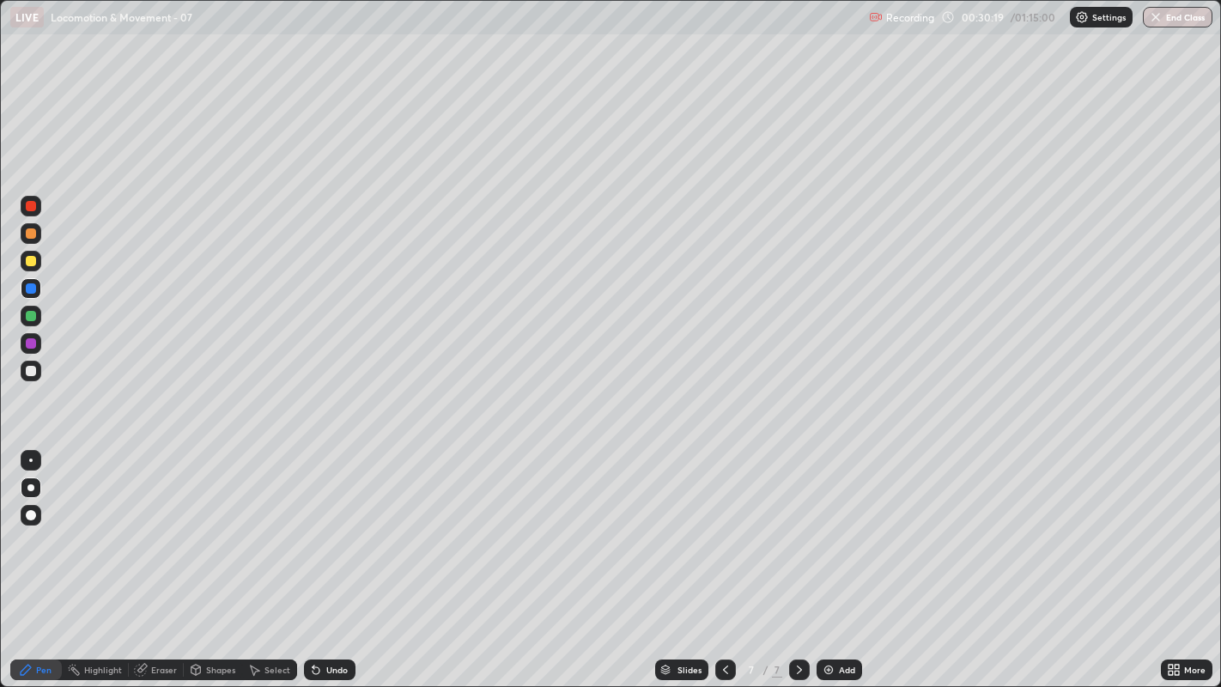
click at [27, 318] on div at bounding box center [31, 316] width 10 height 10
click at [27, 368] on div at bounding box center [31, 371] width 10 height 10
click at [30, 373] on div at bounding box center [31, 371] width 10 height 10
click at [29, 372] on div at bounding box center [31, 371] width 10 height 10
click at [31, 370] on div at bounding box center [31, 371] width 10 height 10
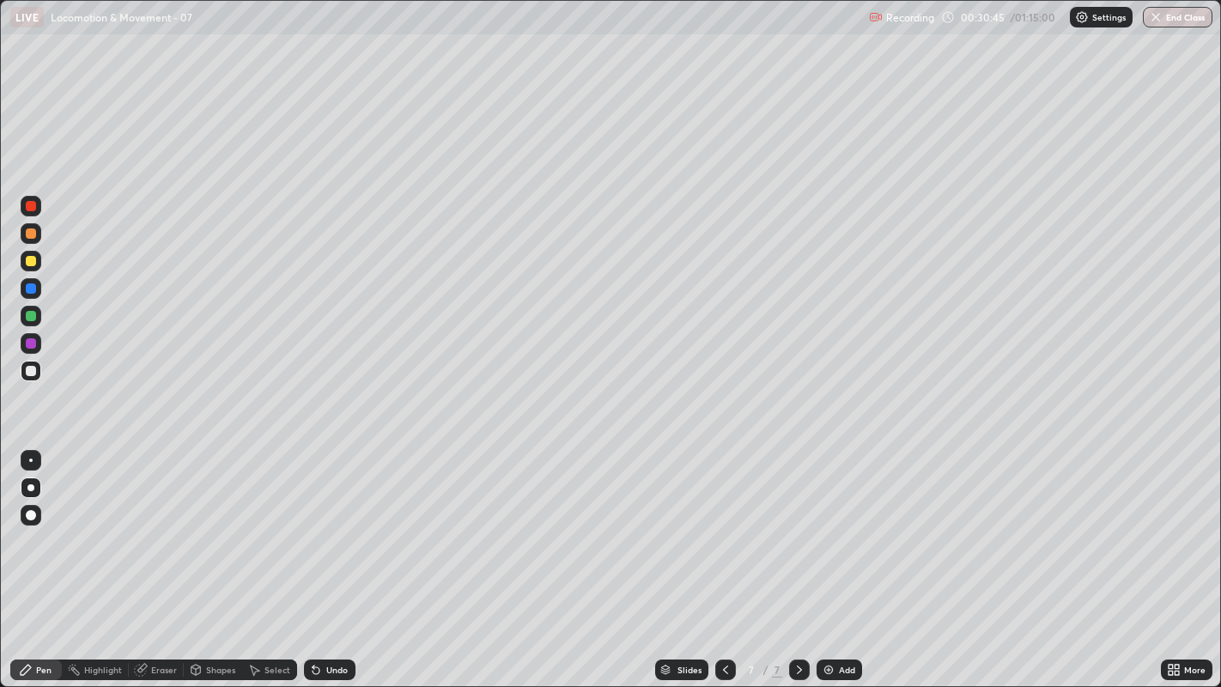
click at [32, 379] on div at bounding box center [31, 371] width 21 height 21
click at [30, 262] on div at bounding box center [31, 261] width 10 height 10
click at [35, 264] on div at bounding box center [31, 261] width 10 height 10
click at [345, 525] on div "Undo" at bounding box center [330, 669] width 52 height 21
click at [26, 344] on div at bounding box center [31, 343] width 10 height 10
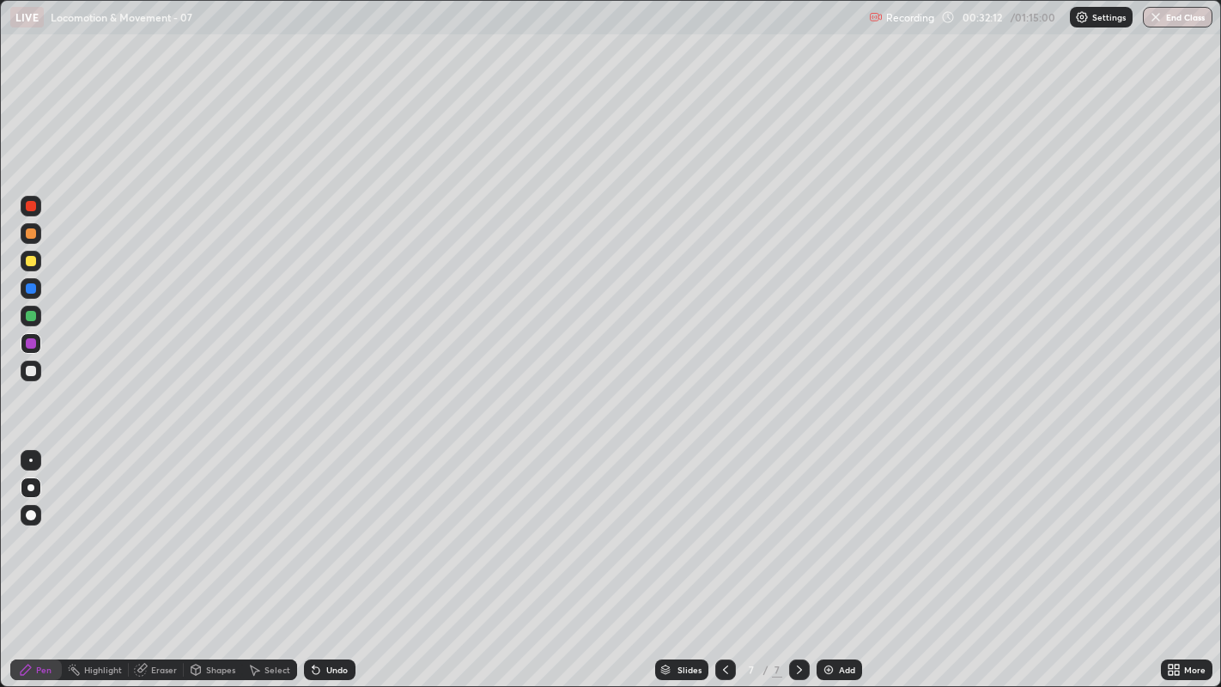
click at [29, 370] on div at bounding box center [31, 371] width 10 height 10
click at [21, 369] on div at bounding box center [31, 371] width 21 height 21
click at [34, 373] on div at bounding box center [31, 371] width 10 height 10
click at [27, 371] on div at bounding box center [31, 371] width 10 height 10
click at [29, 318] on div at bounding box center [31, 316] width 10 height 10
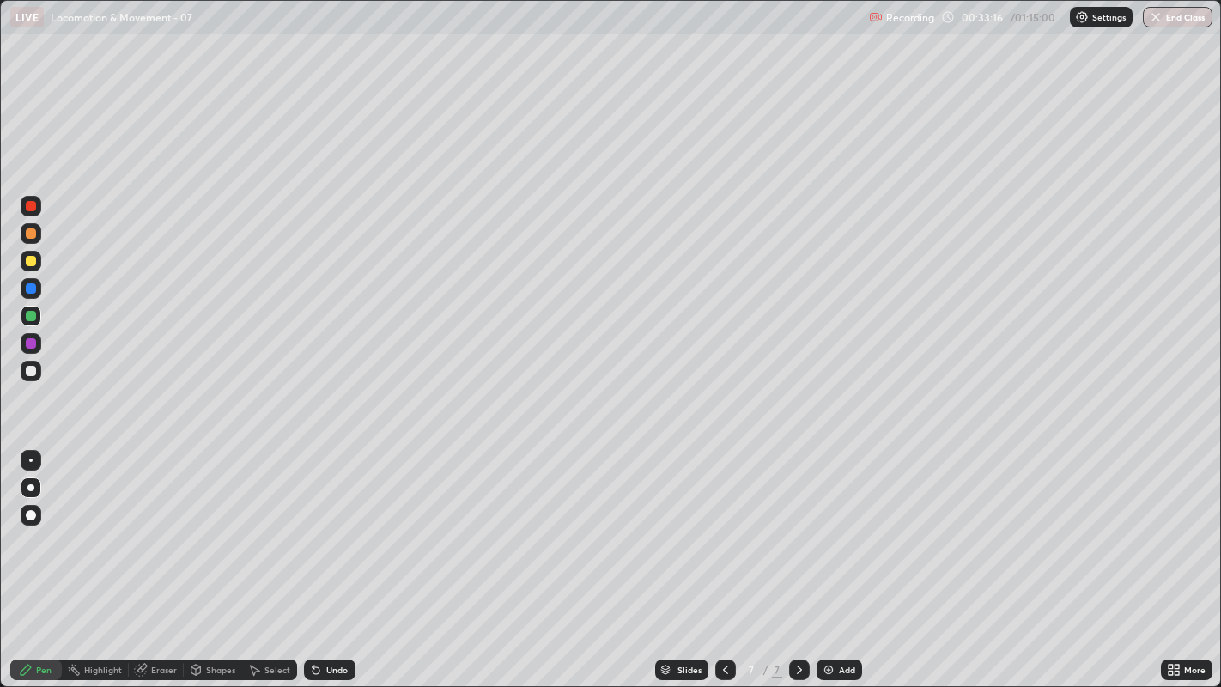
click at [27, 317] on div at bounding box center [31, 316] width 10 height 10
click at [30, 369] on div at bounding box center [31, 371] width 10 height 10
click at [27, 288] on div at bounding box center [31, 288] width 10 height 10
click at [27, 375] on div at bounding box center [31, 371] width 21 height 21
click at [30, 236] on div at bounding box center [31, 233] width 10 height 10
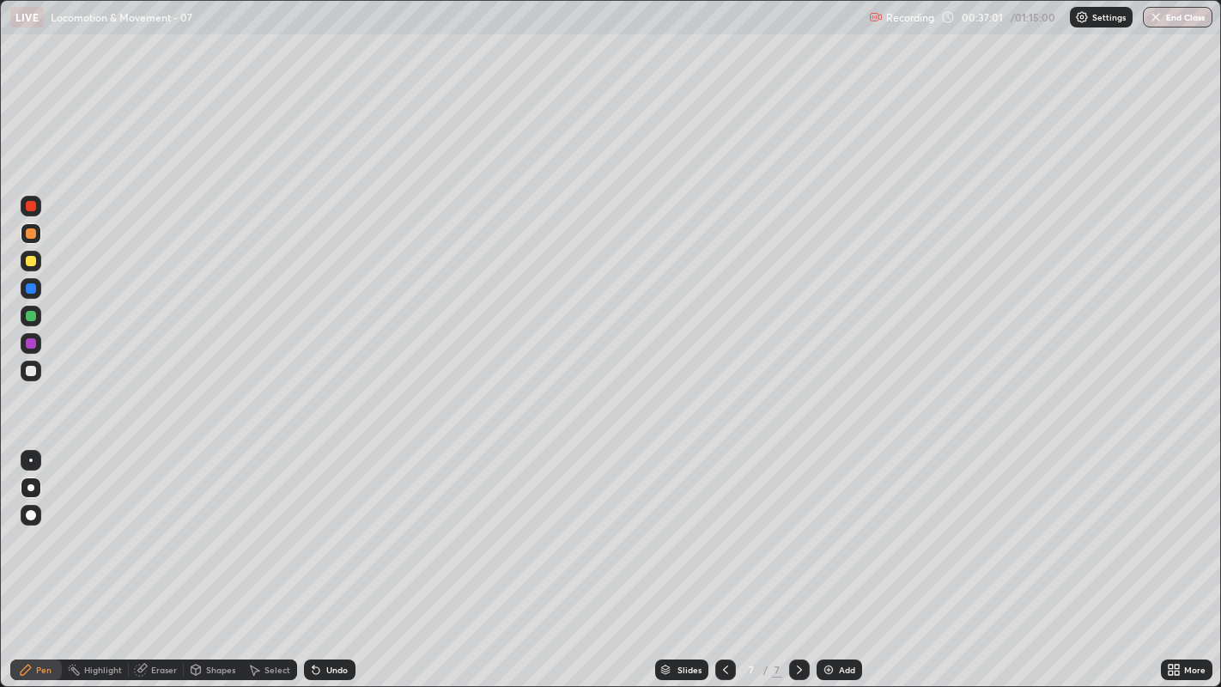
click at [30, 372] on div at bounding box center [31, 371] width 10 height 10
click at [32, 261] on div at bounding box center [31, 261] width 10 height 10
click at [27, 318] on div at bounding box center [31, 316] width 10 height 10
click at [32, 373] on div at bounding box center [31, 371] width 10 height 10
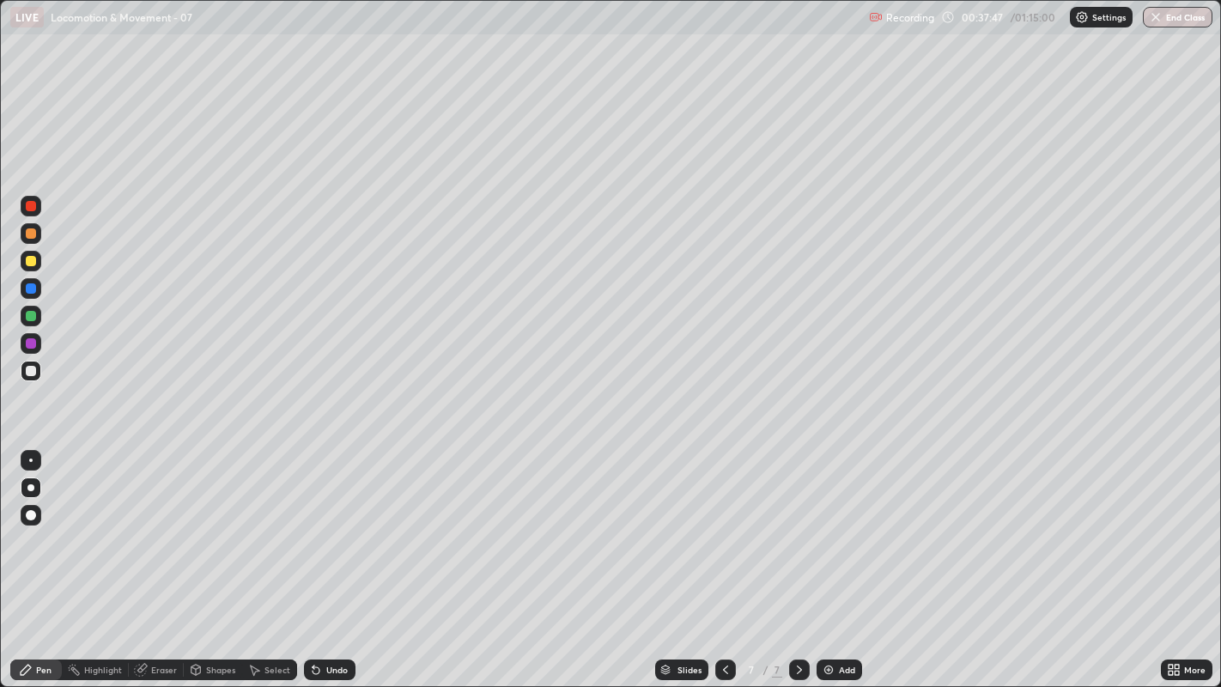
click at [833, 525] on img at bounding box center [829, 670] width 14 height 14
click at [30, 372] on div at bounding box center [31, 371] width 10 height 10
click at [39, 372] on div at bounding box center [31, 371] width 21 height 21
click at [27, 373] on div at bounding box center [31, 371] width 10 height 10
click at [721, 525] on icon at bounding box center [726, 670] width 14 height 14
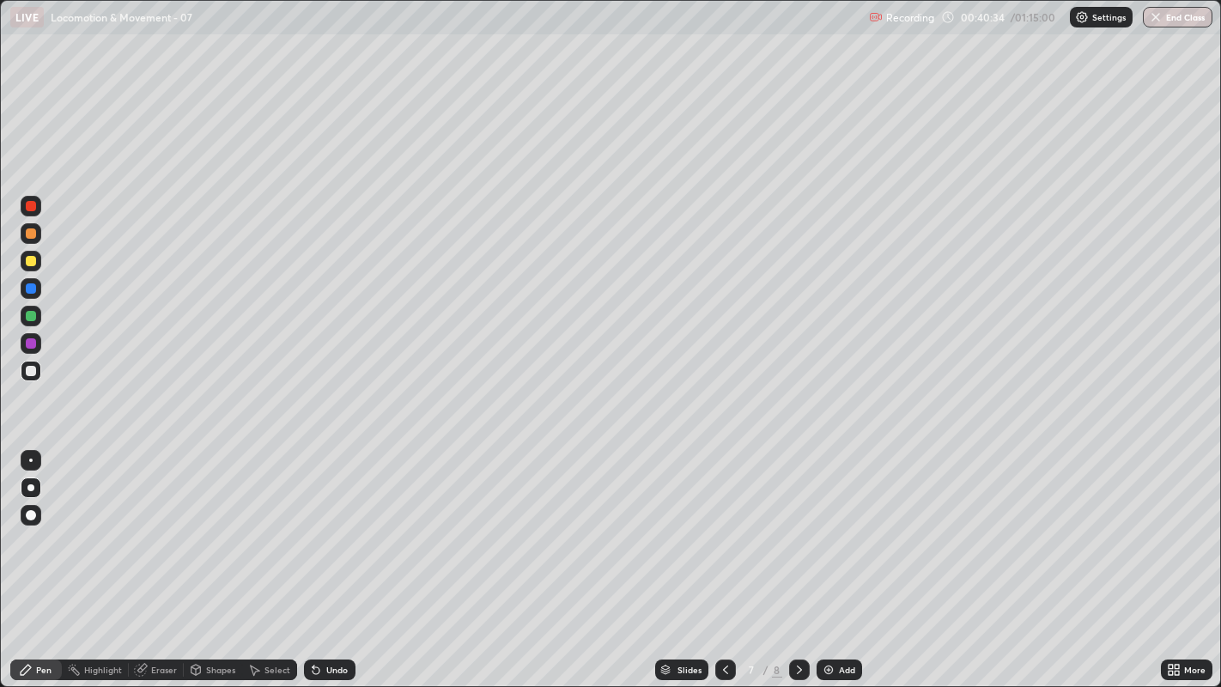
click at [723, 525] on icon at bounding box center [726, 670] width 14 height 14
click at [797, 525] on icon at bounding box center [799, 670] width 14 height 14
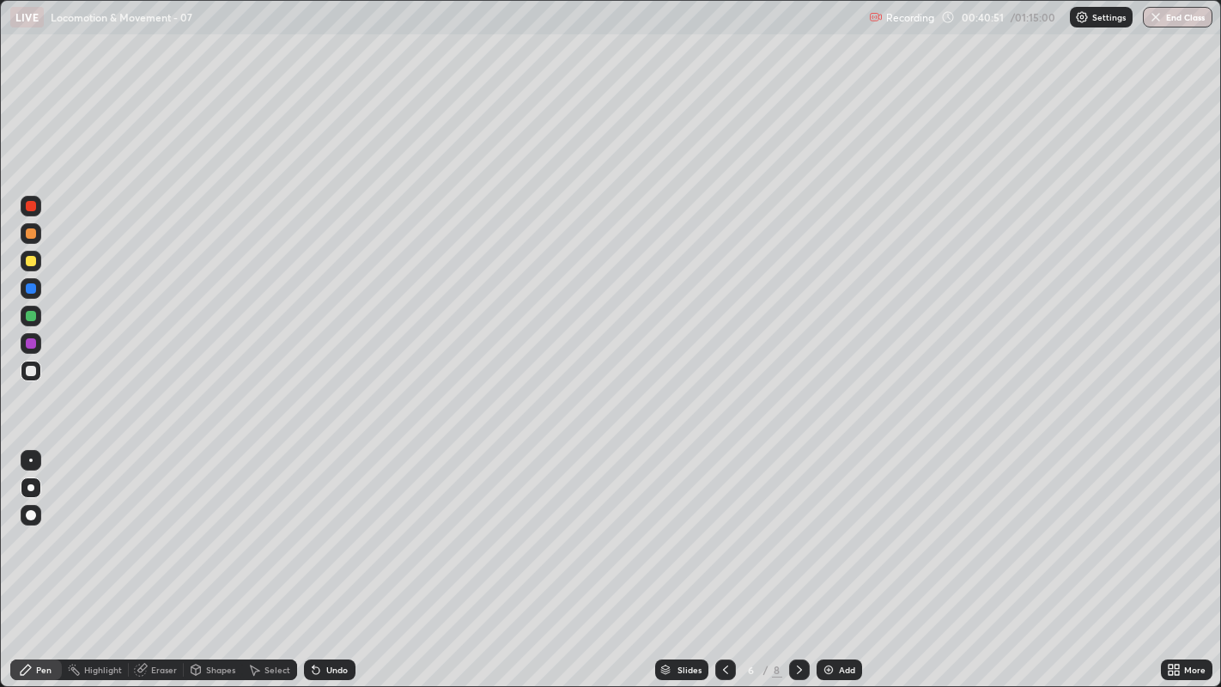
click at [797, 525] on icon at bounding box center [799, 669] width 5 height 9
click at [796, 525] on icon at bounding box center [799, 670] width 14 height 14
click at [723, 525] on icon at bounding box center [725, 669] width 5 height 9
click at [798, 525] on icon at bounding box center [799, 670] width 14 height 14
click at [32, 370] on div at bounding box center [31, 371] width 10 height 10
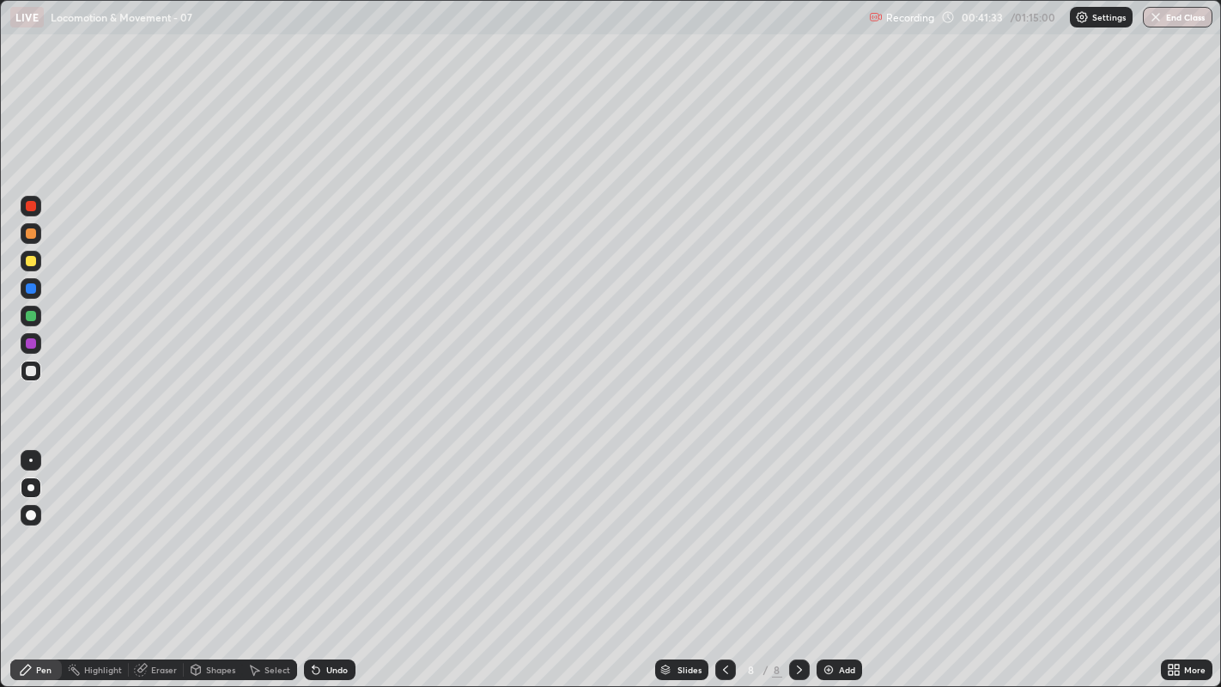
click at [30, 371] on div at bounding box center [31, 371] width 10 height 10
click at [27, 262] on div at bounding box center [31, 261] width 10 height 10
click at [33, 371] on div at bounding box center [31, 371] width 10 height 10
click at [21, 377] on div at bounding box center [31, 371] width 21 height 21
click at [30, 371] on div at bounding box center [31, 371] width 10 height 10
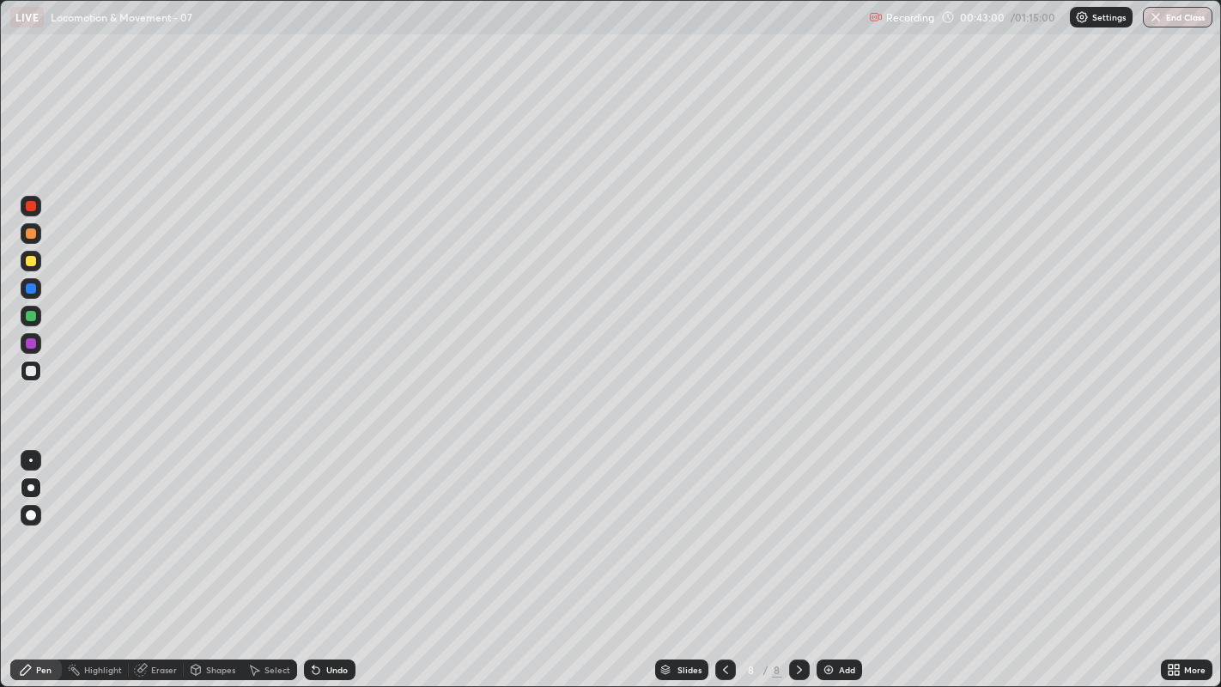
click at [149, 525] on div "Eraser" at bounding box center [156, 669] width 55 height 21
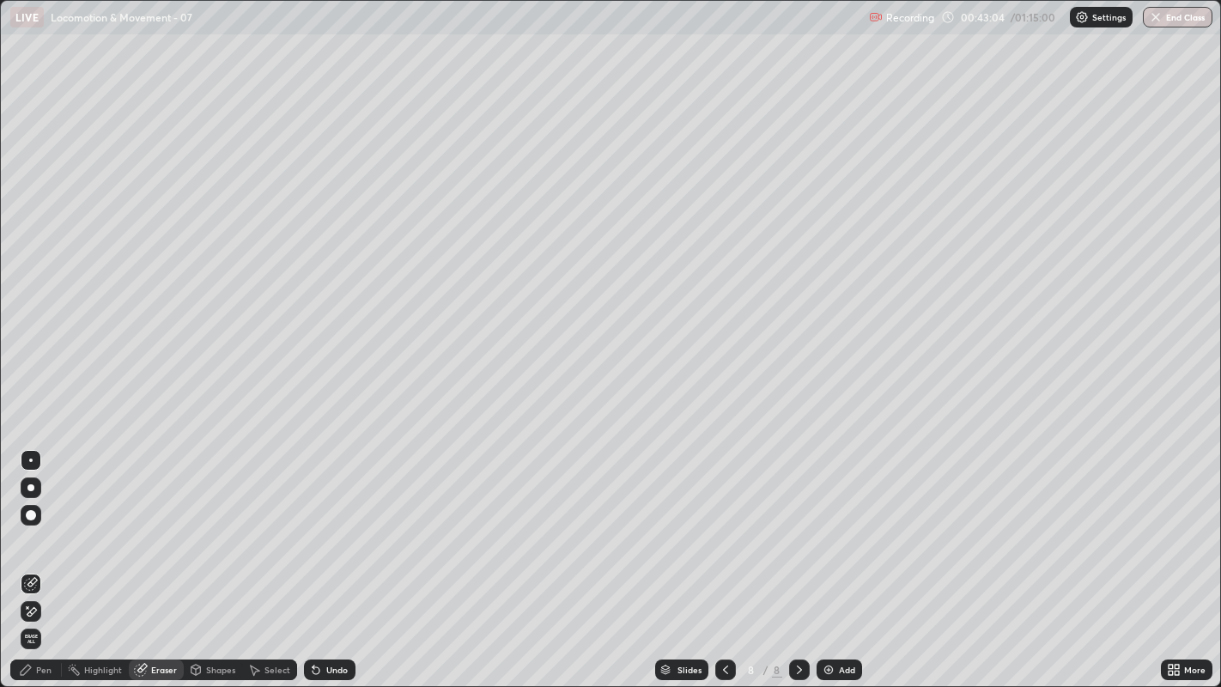
click at [38, 525] on div "Pen" at bounding box center [36, 669] width 52 height 21
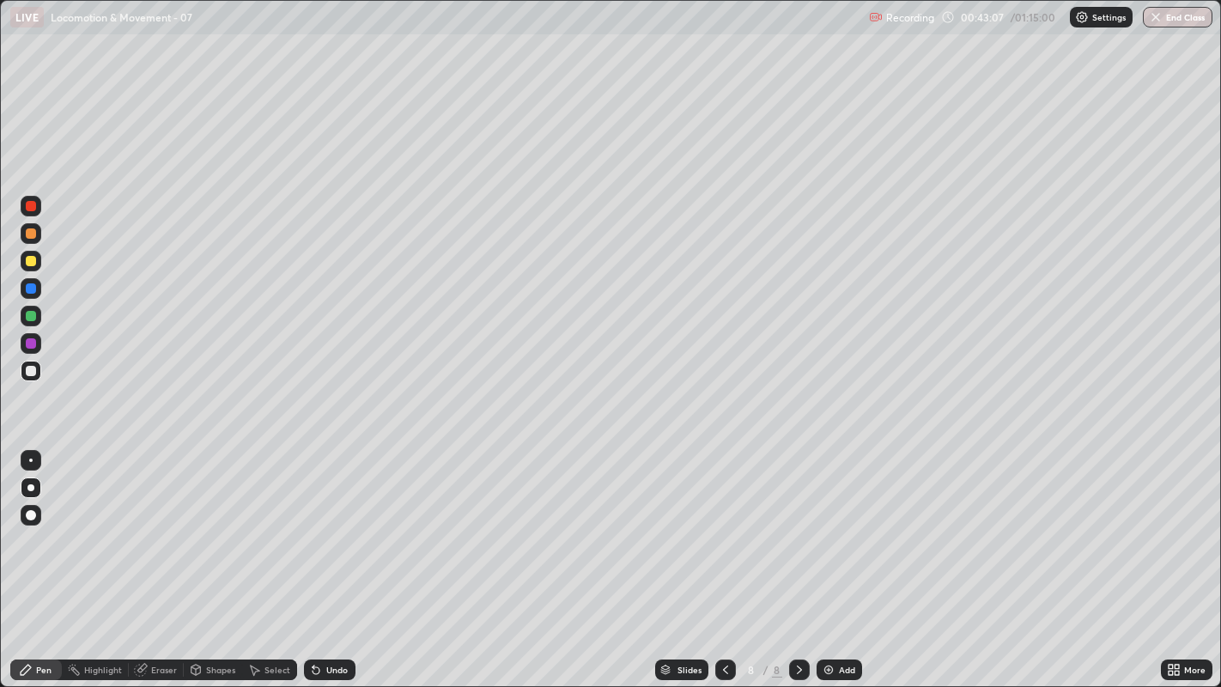
click at [28, 337] on div at bounding box center [31, 343] width 21 height 21
click at [31, 379] on div at bounding box center [31, 371] width 21 height 21
click at [21, 374] on div at bounding box center [31, 371] width 21 height 21
click at [34, 367] on div at bounding box center [31, 371] width 10 height 10
click at [336, 525] on div "Undo" at bounding box center [336, 669] width 21 height 9
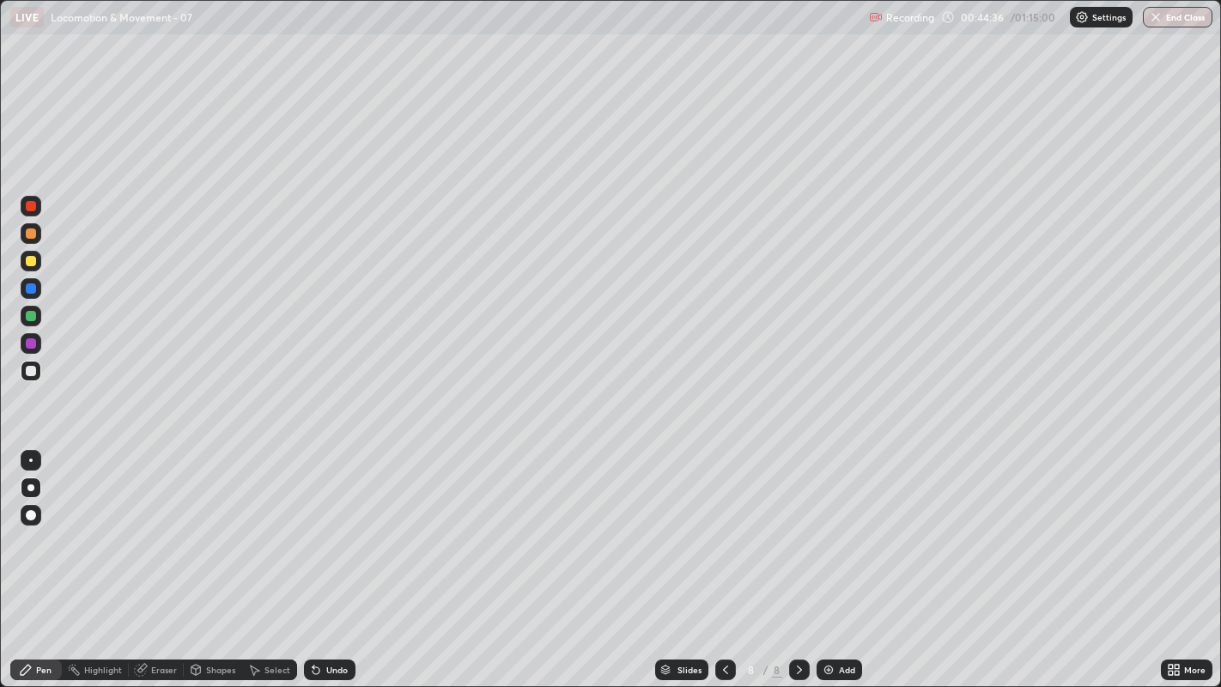
click at [29, 370] on div at bounding box center [31, 371] width 10 height 10
click at [32, 374] on div at bounding box center [31, 371] width 10 height 10
click at [835, 525] on div "Add" at bounding box center [839, 669] width 46 height 21
click at [30, 261] on div at bounding box center [31, 261] width 10 height 10
click at [33, 374] on div at bounding box center [31, 371] width 10 height 10
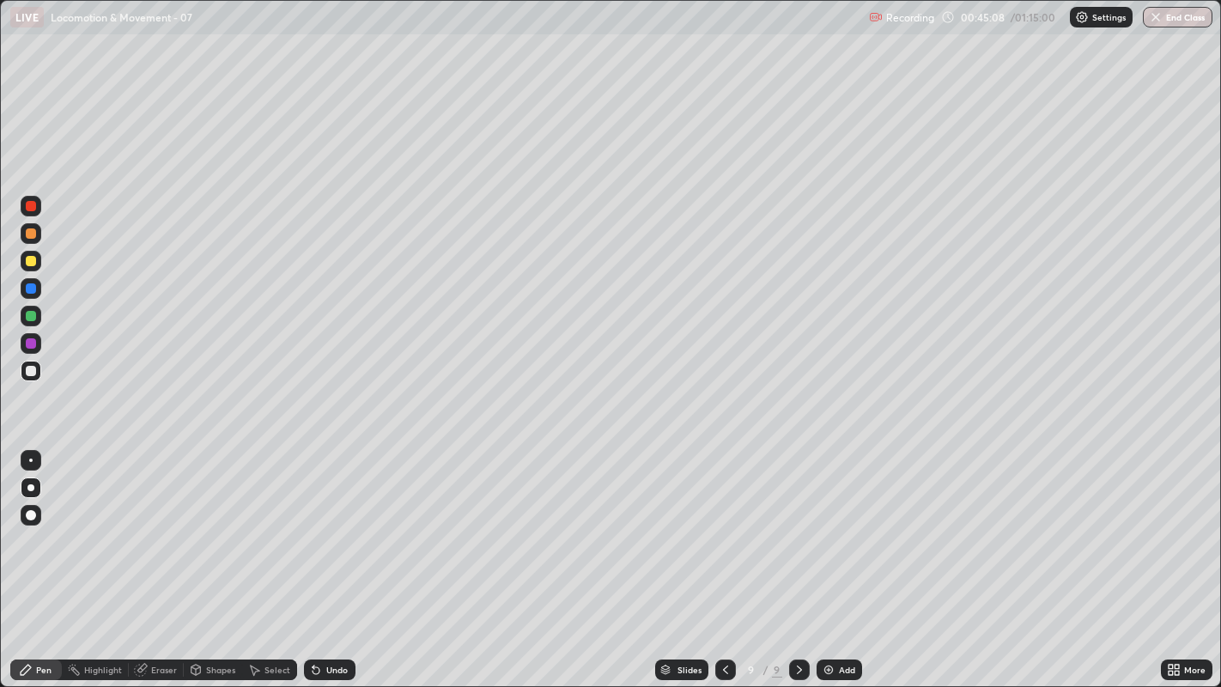
click at [32, 370] on div at bounding box center [31, 371] width 10 height 10
click at [34, 371] on div at bounding box center [31, 371] width 10 height 10
click at [30, 371] on div at bounding box center [31, 371] width 10 height 10
click at [29, 261] on div at bounding box center [31, 261] width 10 height 10
click at [30, 369] on div at bounding box center [31, 371] width 10 height 10
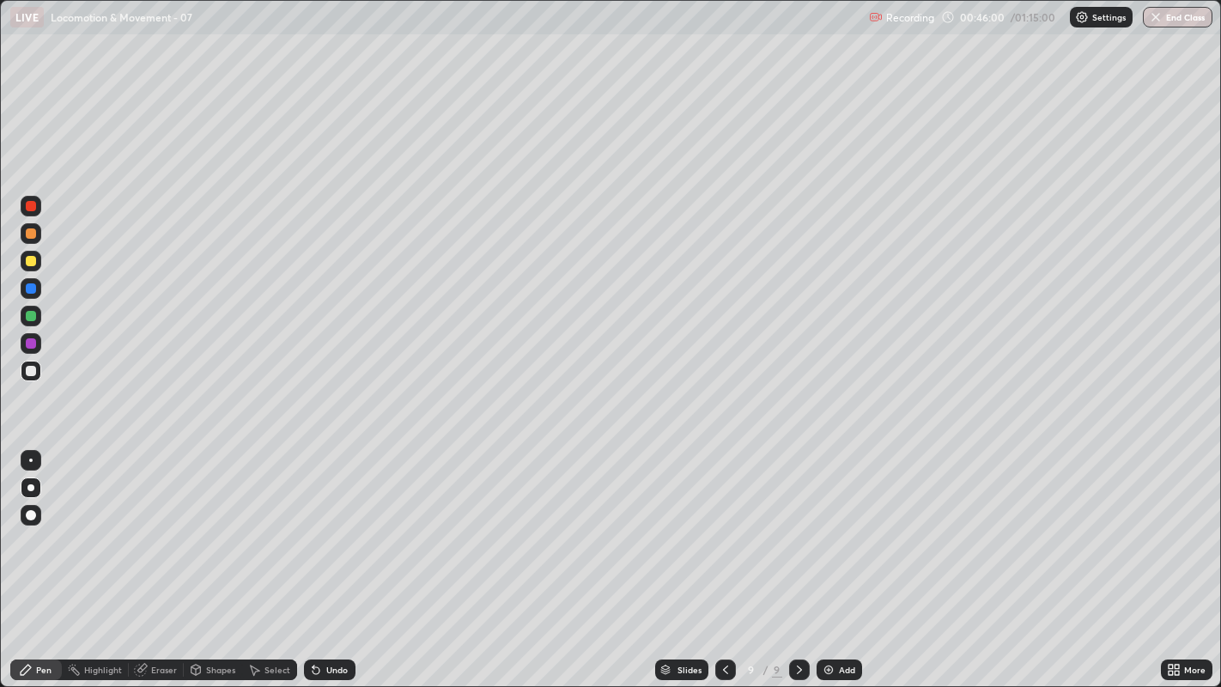
click at [28, 369] on div at bounding box center [31, 371] width 10 height 10
click at [28, 376] on div at bounding box center [31, 371] width 21 height 21
click at [31, 377] on div at bounding box center [31, 371] width 21 height 21
click at [30, 378] on div at bounding box center [31, 371] width 21 height 21
click at [400, 525] on div "Slides 9 / 9 Add" at bounding box center [757, 669] width 805 height 34
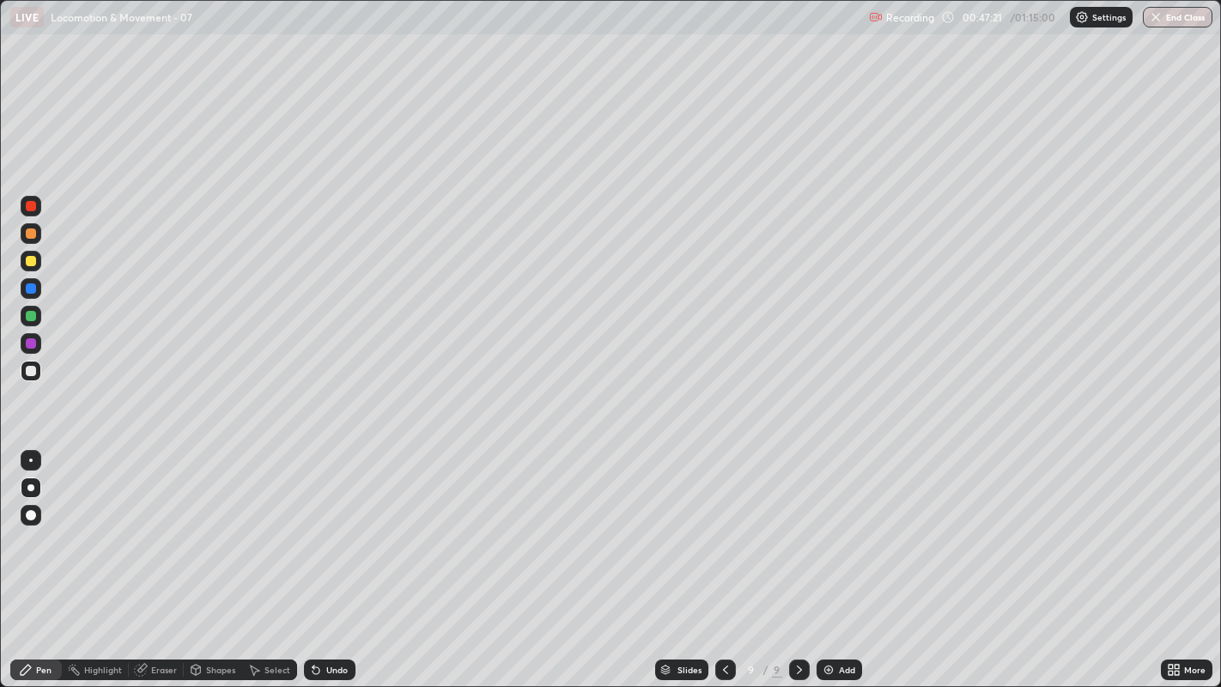
click at [30, 318] on div at bounding box center [31, 316] width 10 height 10
click at [29, 370] on div at bounding box center [31, 371] width 10 height 10
click at [340, 525] on div "Undo" at bounding box center [336, 669] width 21 height 9
click at [21, 375] on div at bounding box center [31, 371] width 21 height 21
click at [29, 315] on div at bounding box center [31, 316] width 10 height 10
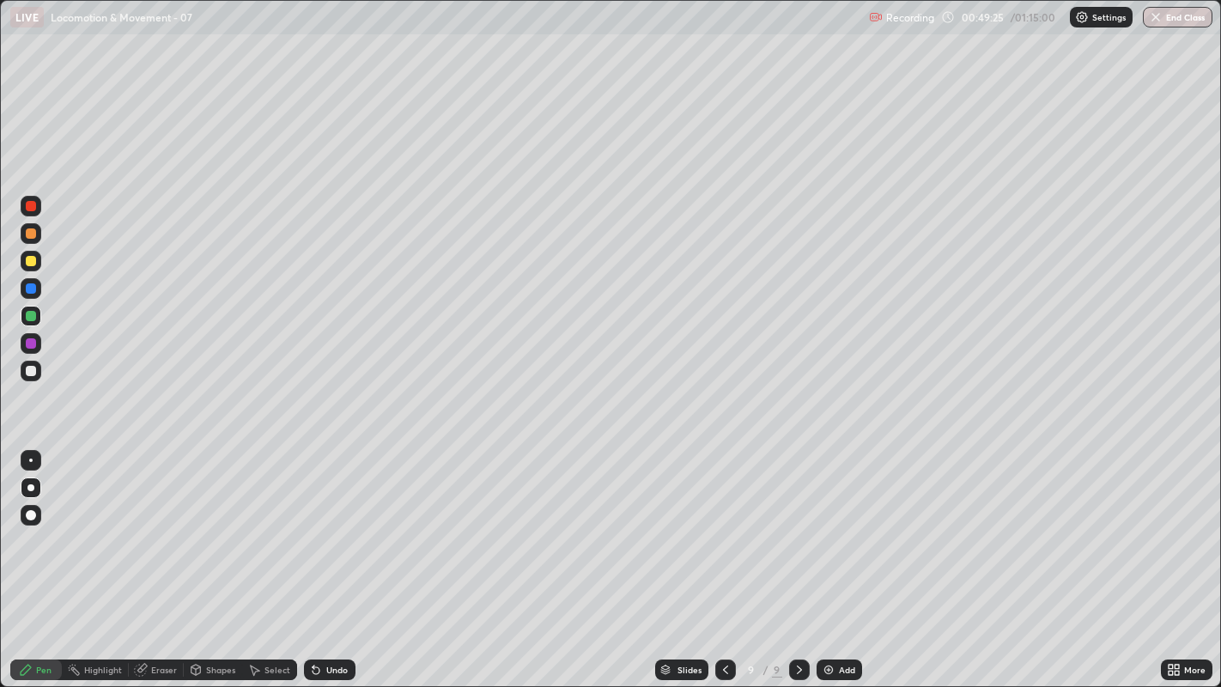
click at [840, 525] on div "Add" at bounding box center [847, 669] width 16 height 9
click at [30, 238] on div at bounding box center [31, 233] width 10 height 10
click at [29, 370] on div at bounding box center [31, 371] width 10 height 10
click at [30, 372] on div at bounding box center [31, 371] width 10 height 10
click at [33, 364] on div at bounding box center [31, 371] width 21 height 21
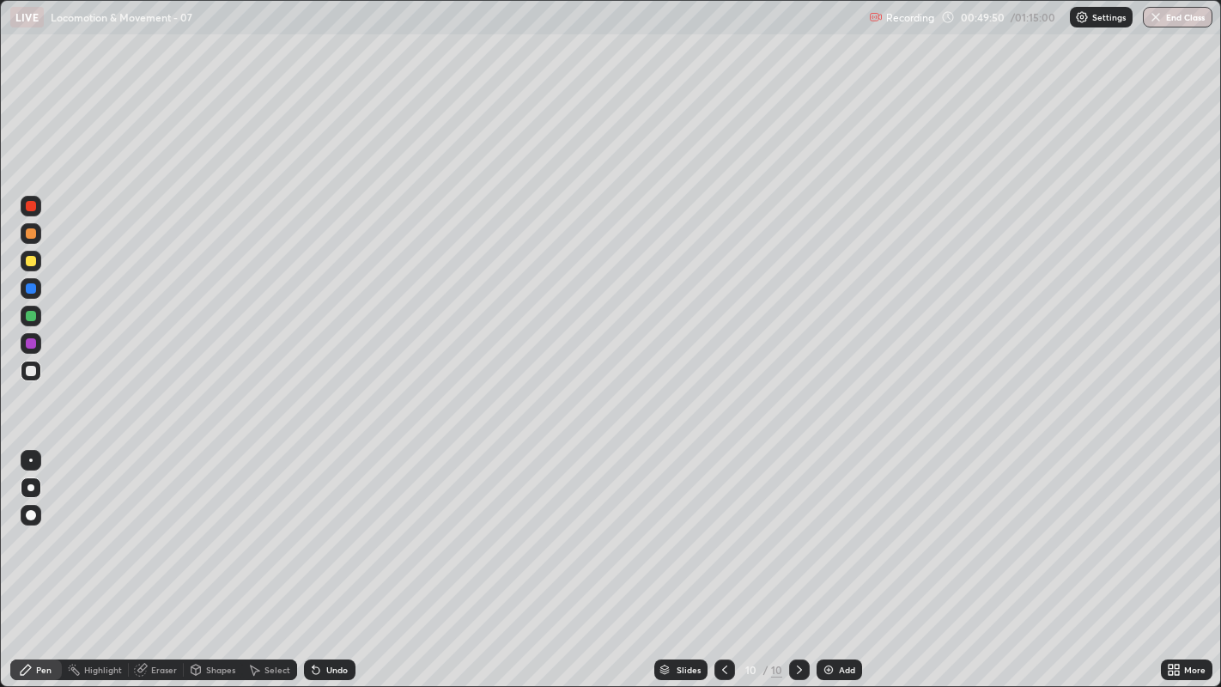
click at [30, 369] on div at bounding box center [31, 371] width 10 height 10
click at [27, 368] on div at bounding box center [31, 371] width 10 height 10
click at [32, 373] on div at bounding box center [31, 371] width 10 height 10
click at [26, 369] on div at bounding box center [31, 371] width 10 height 10
click at [27, 370] on div at bounding box center [31, 371] width 10 height 10
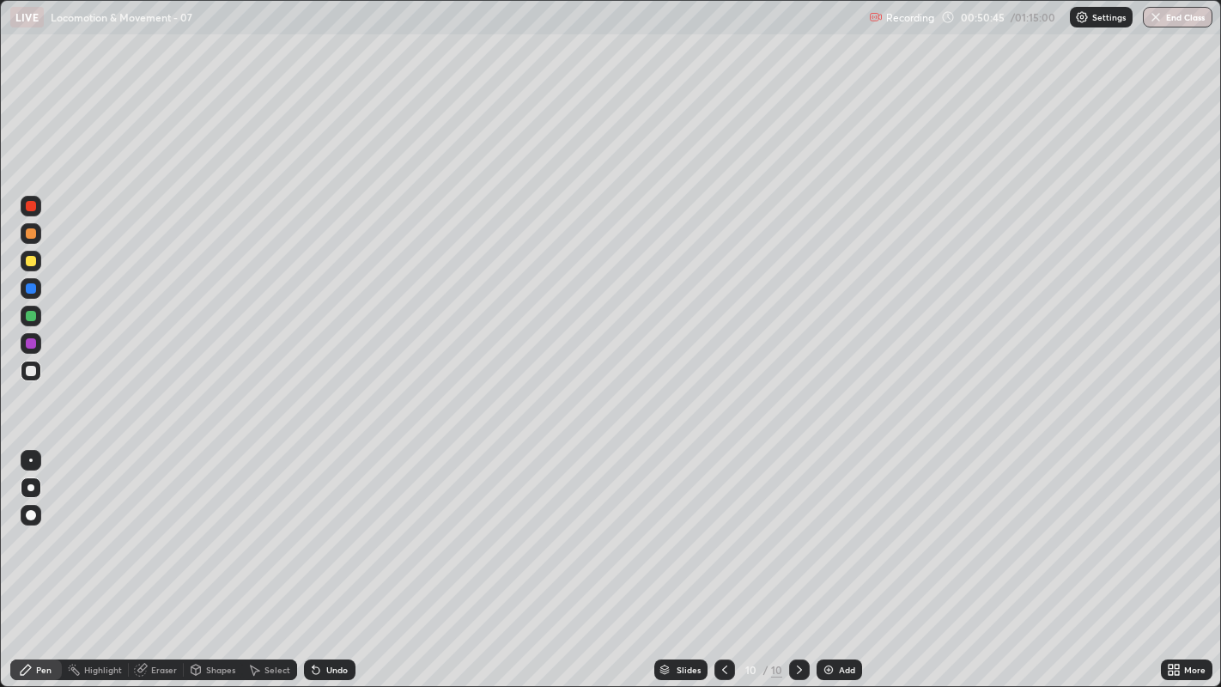
click at [29, 371] on div at bounding box center [31, 371] width 10 height 10
click at [32, 373] on div at bounding box center [31, 371] width 10 height 10
click at [26, 288] on div at bounding box center [31, 288] width 10 height 10
click at [21, 378] on div at bounding box center [31, 371] width 21 height 21
click at [29, 367] on div at bounding box center [31, 371] width 10 height 10
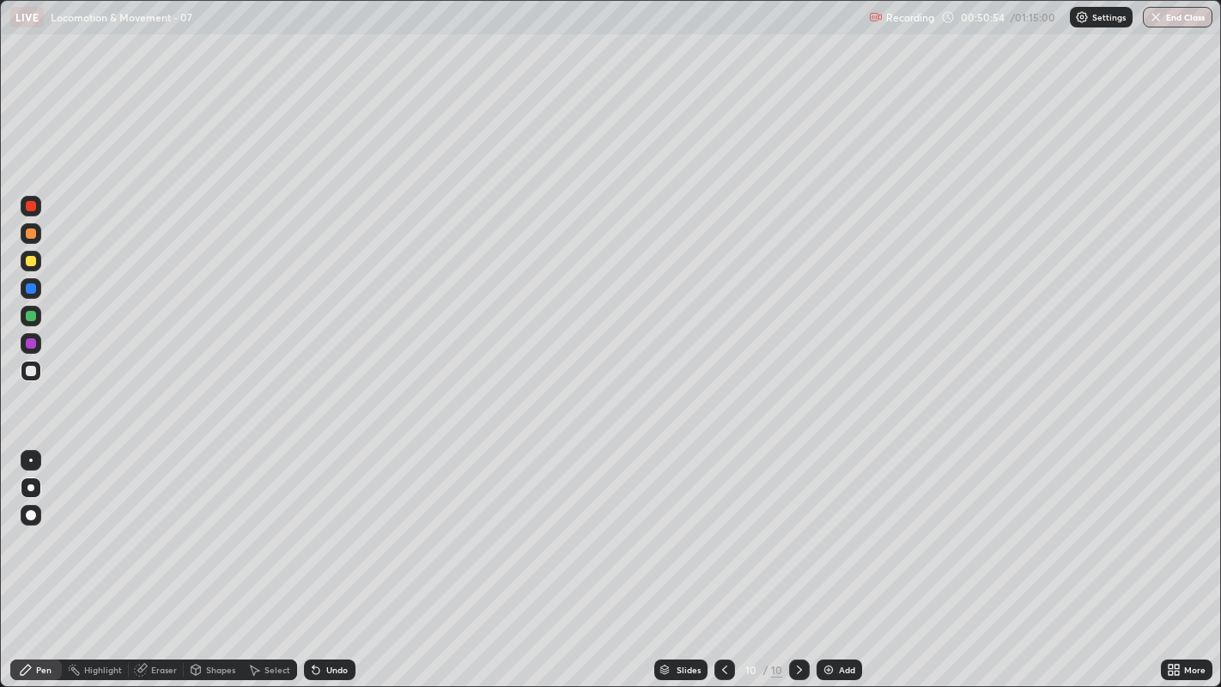
click at [28, 263] on div at bounding box center [31, 261] width 10 height 10
click at [27, 373] on div at bounding box center [31, 371] width 10 height 10
click at [32, 362] on div at bounding box center [31, 371] width 21 height 21
click at [30, 376] on div at bounding box center [31, 371] width 21 height 21
click at [33, 370] on div at bounding box center [31, 371] width 10 height 10
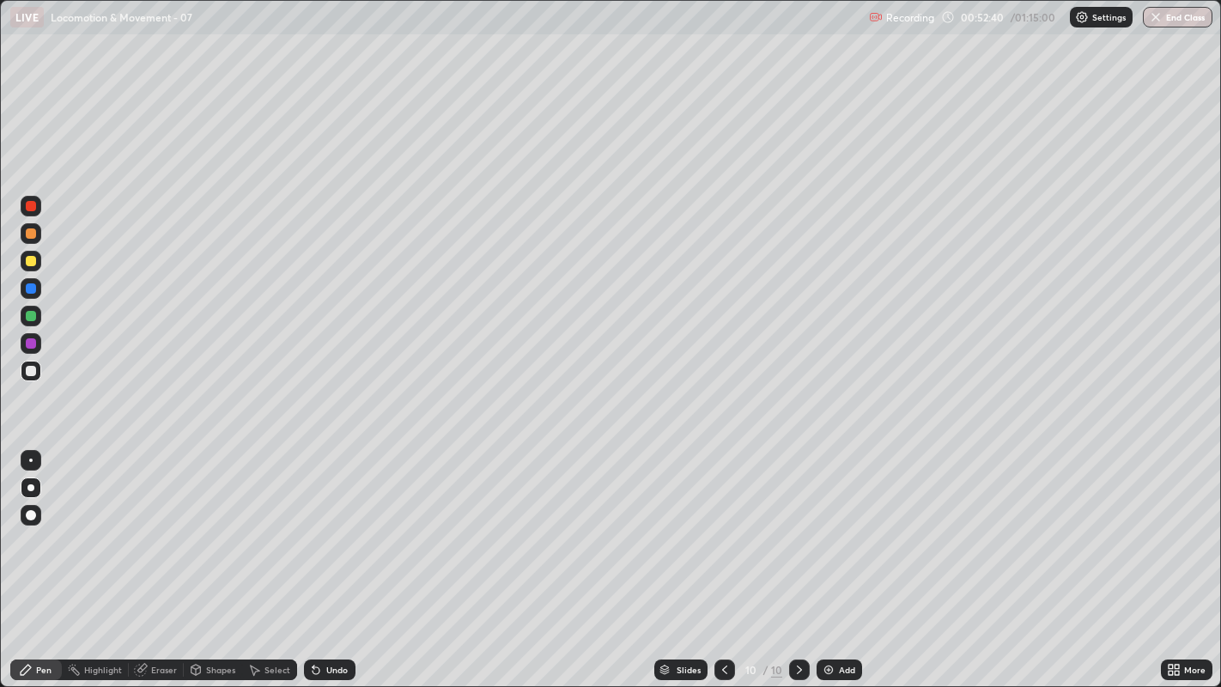
click at [30, 371] on div at bounding box center [31, 371] width 10 height 10
click at [334, 525] on div "Undo" at bounding box center [336, 669] width 21 height 9
click at [349, 525] on div "Undo" at bounding box center [330, 669] width 52 height 21
click at [330, 525] on div "Undo" at bounding box center [330, 669] width 52 height 21
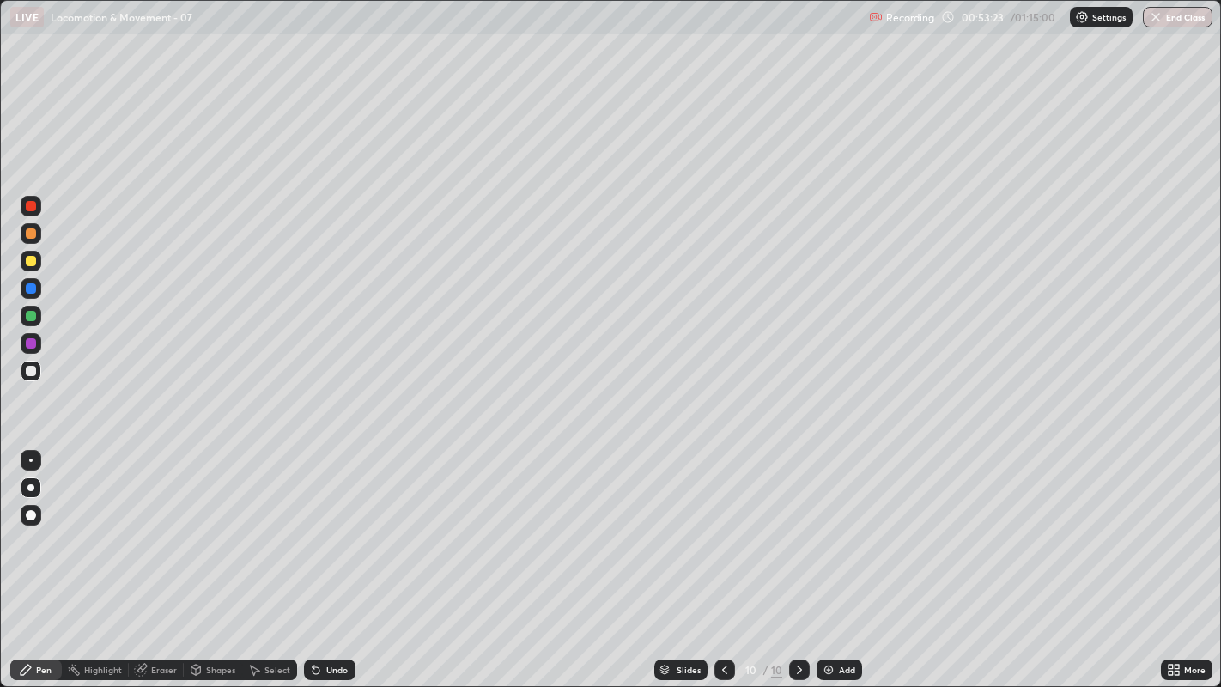
click at [34, 375] on div at bounding box center [31, 371] width 21 height 21
click at [32, 370] on div at bounding box center [31, 371] width 10 height 10
click at [32, 343] on div at bounding box center [31, 343] width 10 height 10
click at [31, 370] on div at bounding box center [31, 371] width 10 height 10
click at [32, 343] on div at bounding box center [31, 343] width 10 height 10
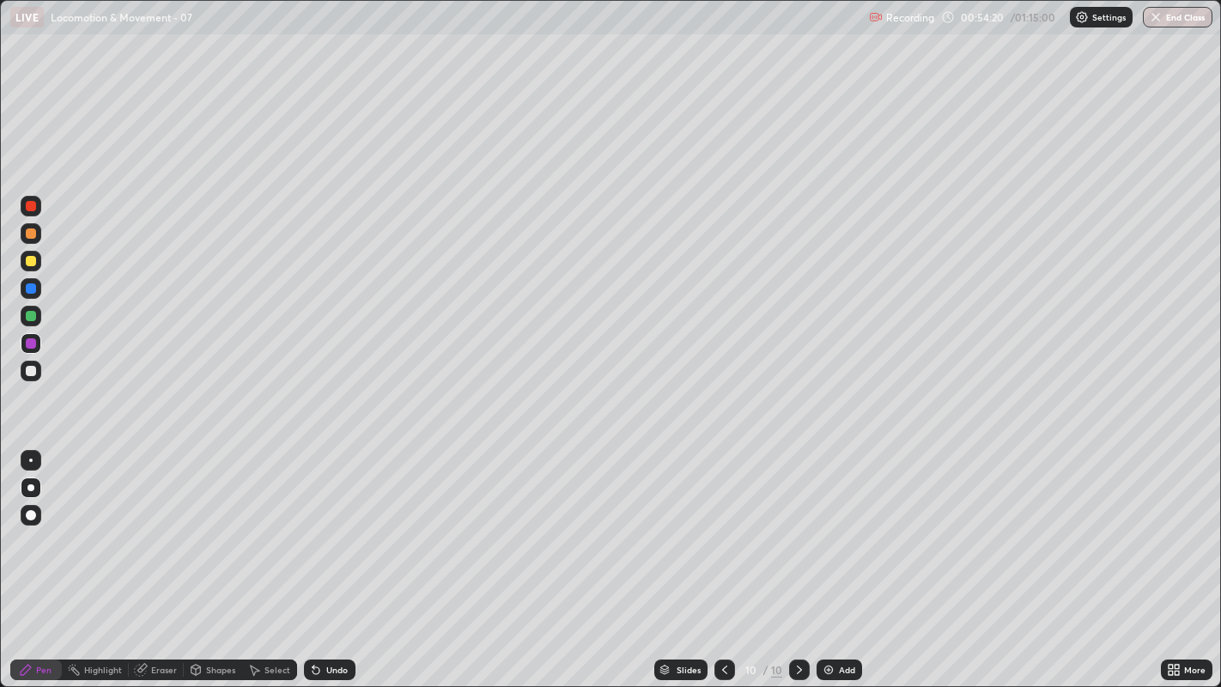
click at [27, 373] on div at bounding box center [31, 371] width 10 height 10
click at [33, 343] on div at bounding box center [31, 343] width 10 height 10
click at [32, 370] on div at bounding box center [31, 371] width 10 height 10
click at [32, 343] on div at bounding box center [31, 343] width 10 height 10
click at [36, 373] on div at bounding box center [31, 371] width 21 height 21
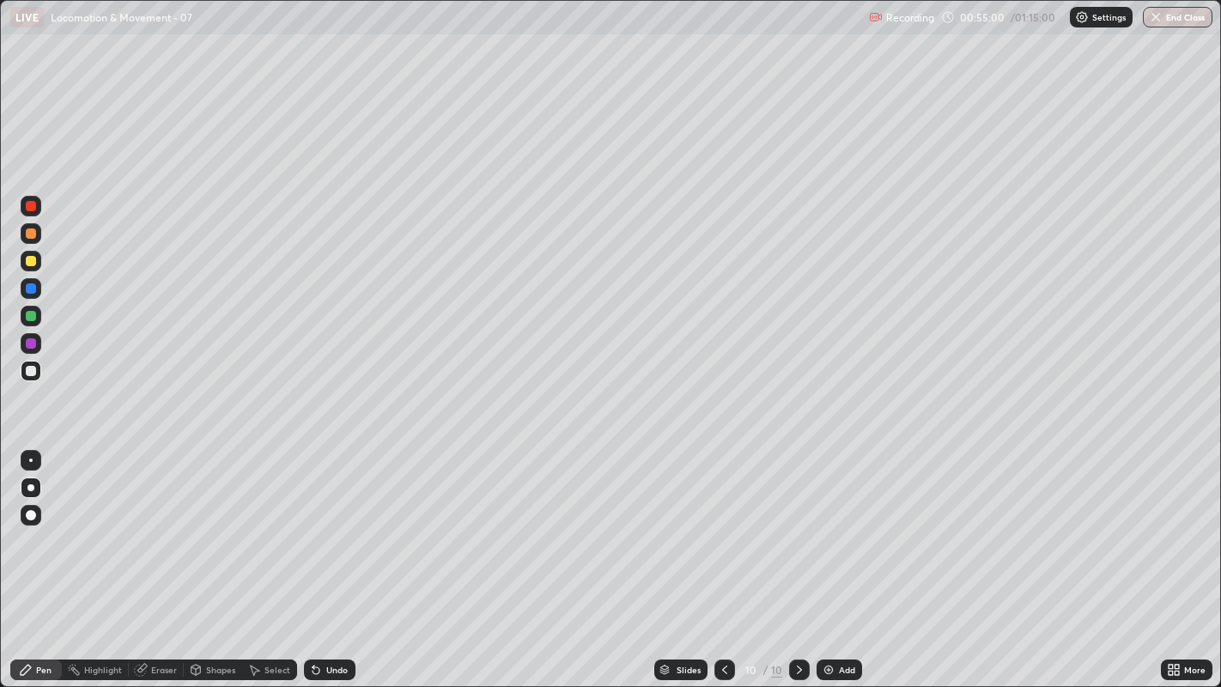
click at [39, 340] on div at bounding box center [31, 343] width 21 height 21
click at [326, 525] on div "Undo" at bounding box center [336, 669] width 21 height 9
click at [331, 525] on div "Undo" at bounding box center [330, 669] width 52 height 21
click at [336, 525] on div "Undo" at bounding box center [336, 669] width 21 height 9
click at [29, 378] on div at bounding box center [31, 371] width 21 height 21
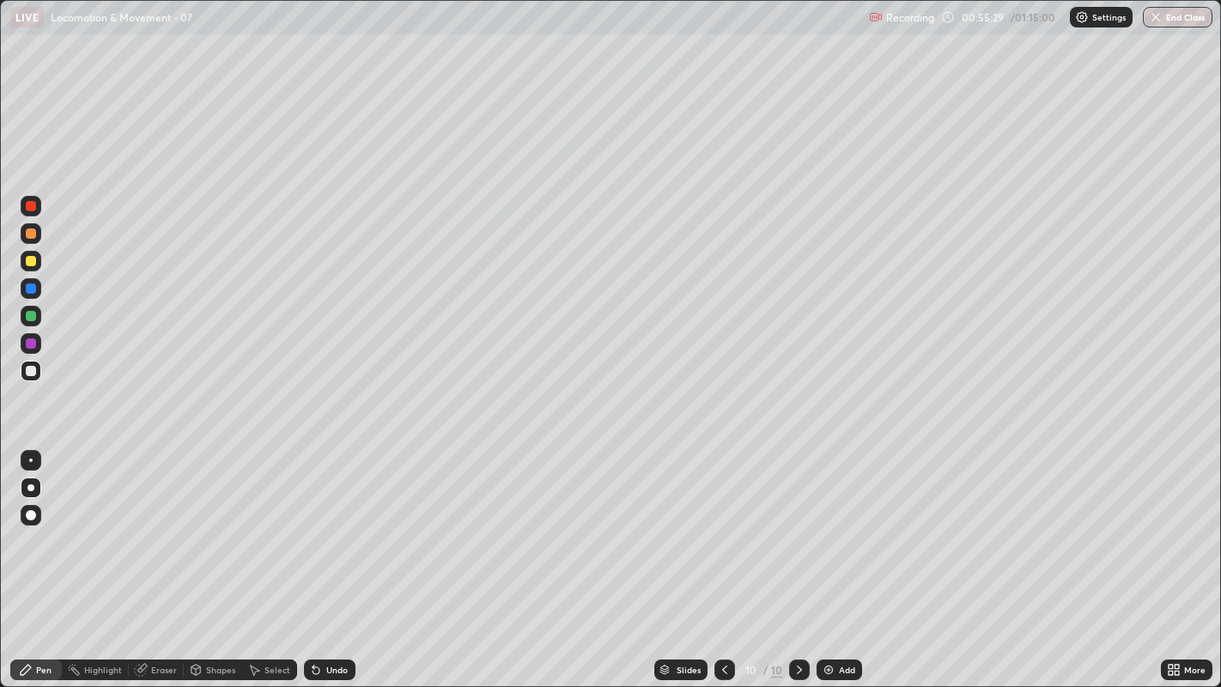
click at [842, 525] on div "Add" at bounding box center [847, 669] width 16 height 9
click at [844, 525] on div "Add" at bounding box center [847, 669] width 16 height 9
click at [721, 525] on icon at bounding box center [726, 670] width 14 height 14
click at [723, 525] on icon at bounding box center [726, 670] width 14 height 14
click at [346, 525] on div "Undo" at bounding box center [330, 669] width 52 height 21
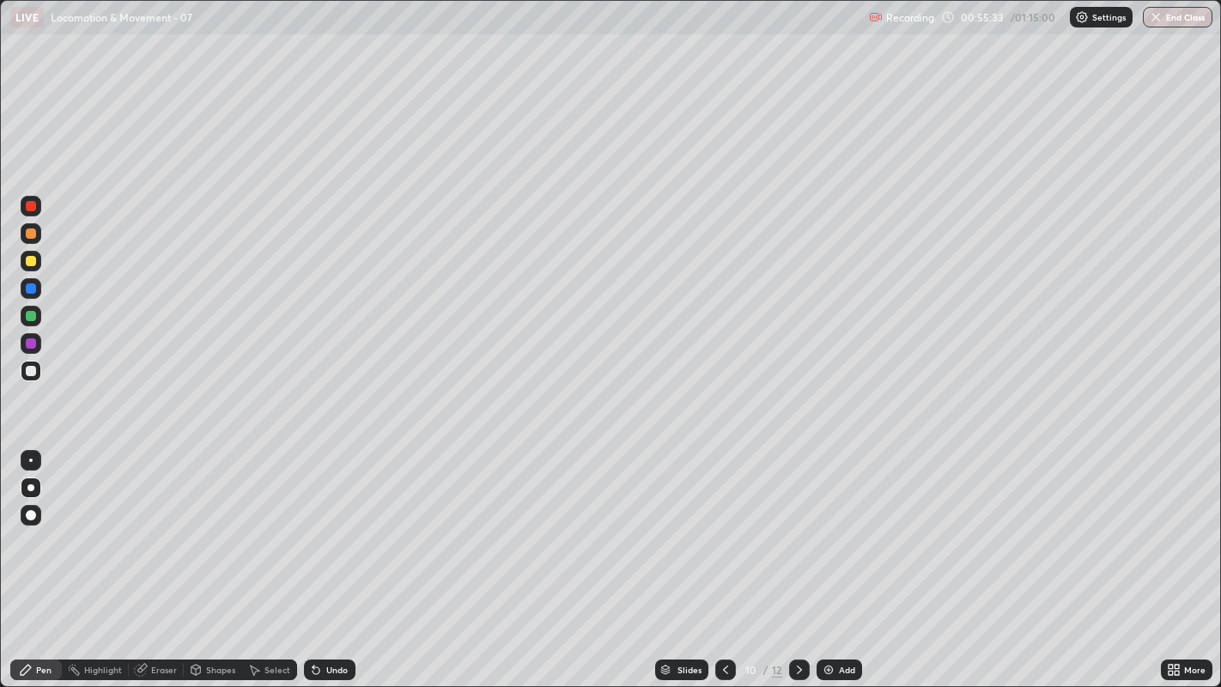
click at [343, 525] on div "Undo" at bounding box center [336, 669] width 21 height 9
click at [342, 525] on div "Undo" at bounding box center [336, 669] width 21 height 9
click at [347, 525] on div "Undo" at bounding box center [330, 669] width 52 height 21
click at [34, 341] on div at bounding box center [31, 343] width 10 height 10
click at [167, 525] on div "Eraser" at bounding box center [156, 669] width 55 height 21
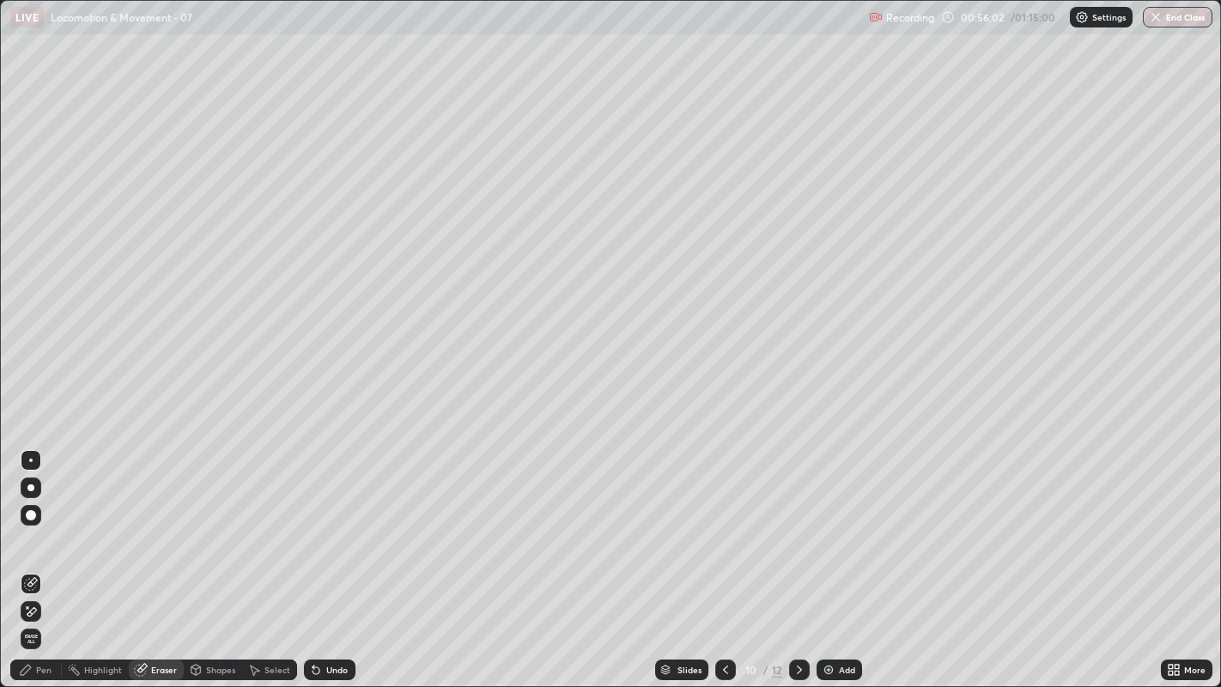
click at [48, 525] on div "Pen" at bounding box center [43, 669] width 15 height 9
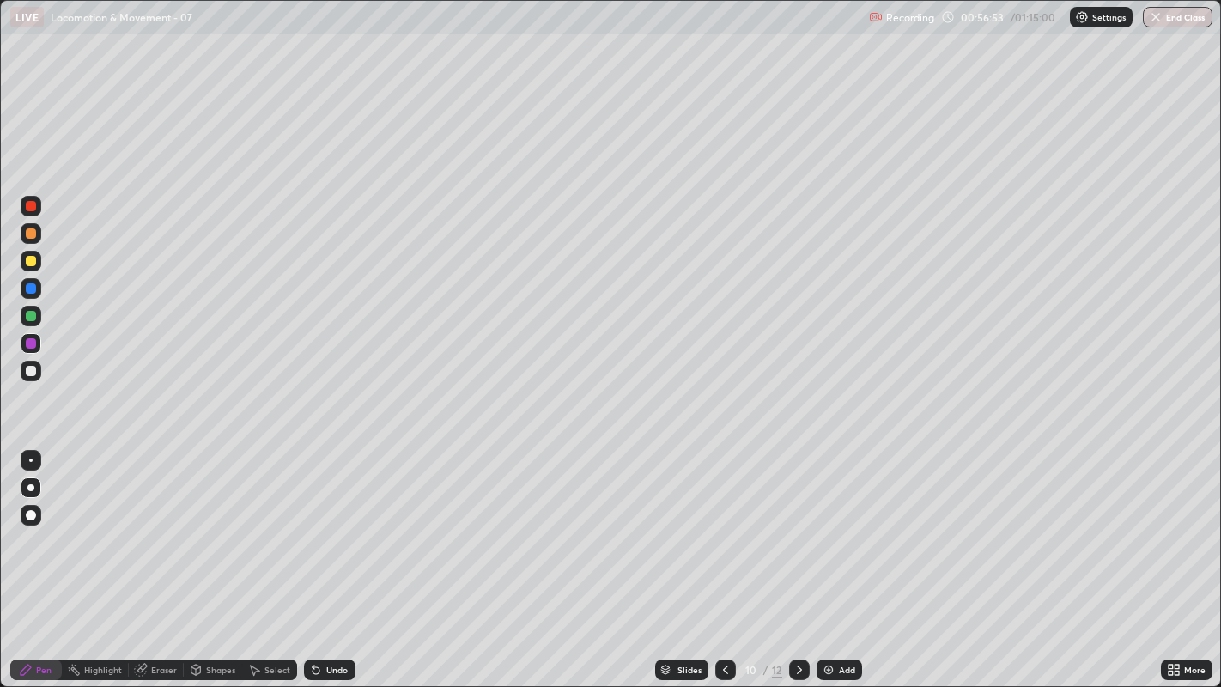
click at [29, 373] on div at bounding box center [31, 371] width 10 height 10
click at [35, 316] on div at bounding box center [31, 316] width 10 height 10
click at [30, 372] on div at bounding box center [31, 371] width 10 height 10
click at [794, 525] on div at bounding box center [799, 669] width 21 height 21
click at [34, 264] on div at bounding box center [31, 261] width 10 height 10
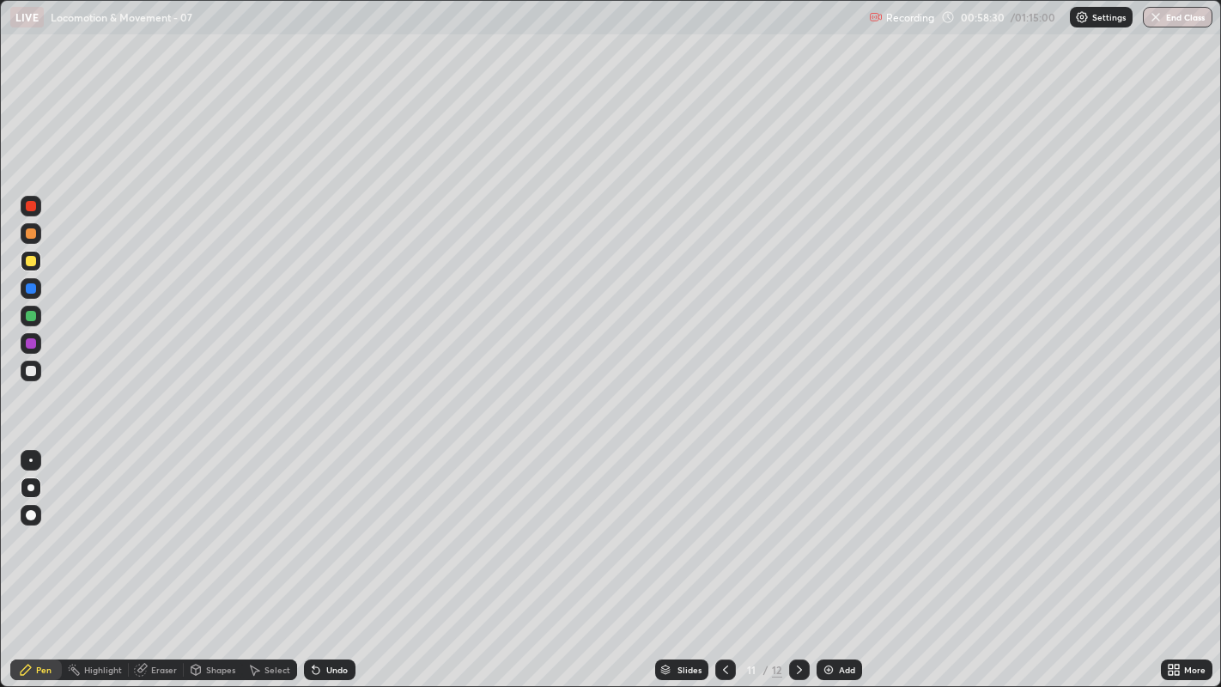
click at [33, 371] on div at bounding box center [31, 371] width 10 height 10
click at [35, 373] on div at bounding box center [31, 371] width 10 height 10
click at [30, 373] on div at bounding box center [31, 371] width 10 height 10
click at [35, 369] on div at bounding box center [31, 371] width 10 height 10
click at [34, 368] on div at bounding box center [31, 371] width 10 height 10
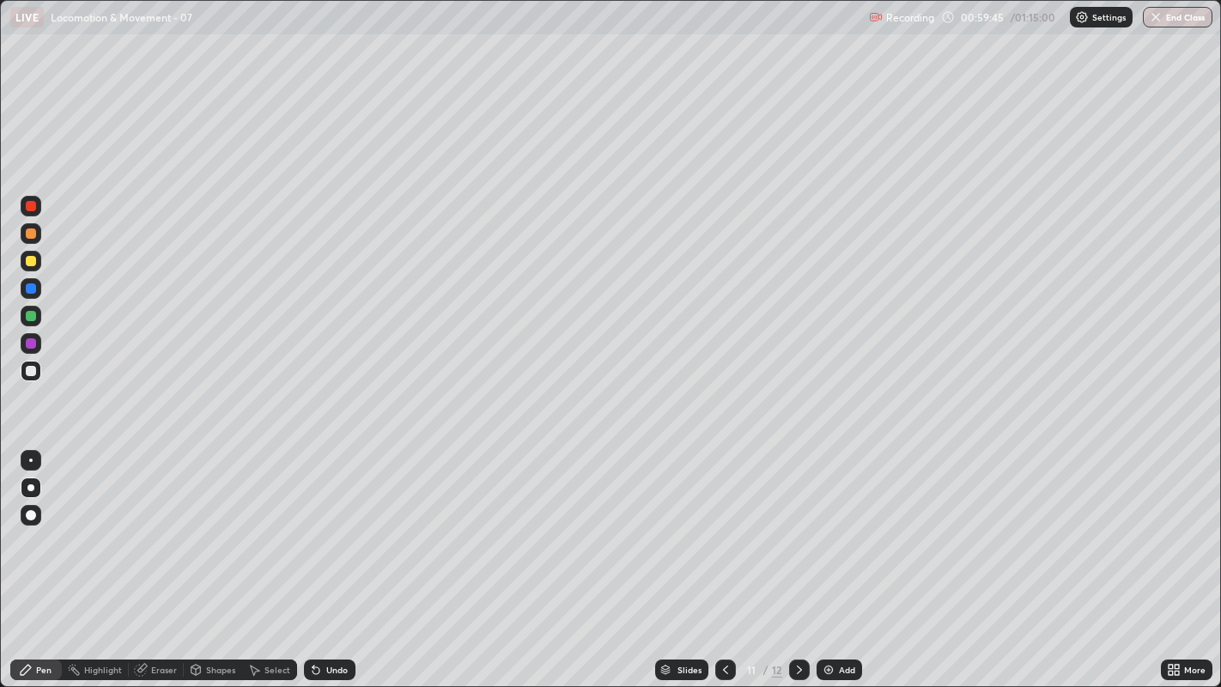
click at [32, 319] on div at bounding box center [31, 316] width 10 height 10
click at [312, 525] on icon at bounding box center [313, 666] width 2 height 2
click at [30, 371] on div at bounding box center [31, 371] width 10 height 10
click at [33, 343] on div at bounding box center [31, 343] width 10 height 10
click at [27, 367] on div at bounding box center [31, 371] width 10 height 10
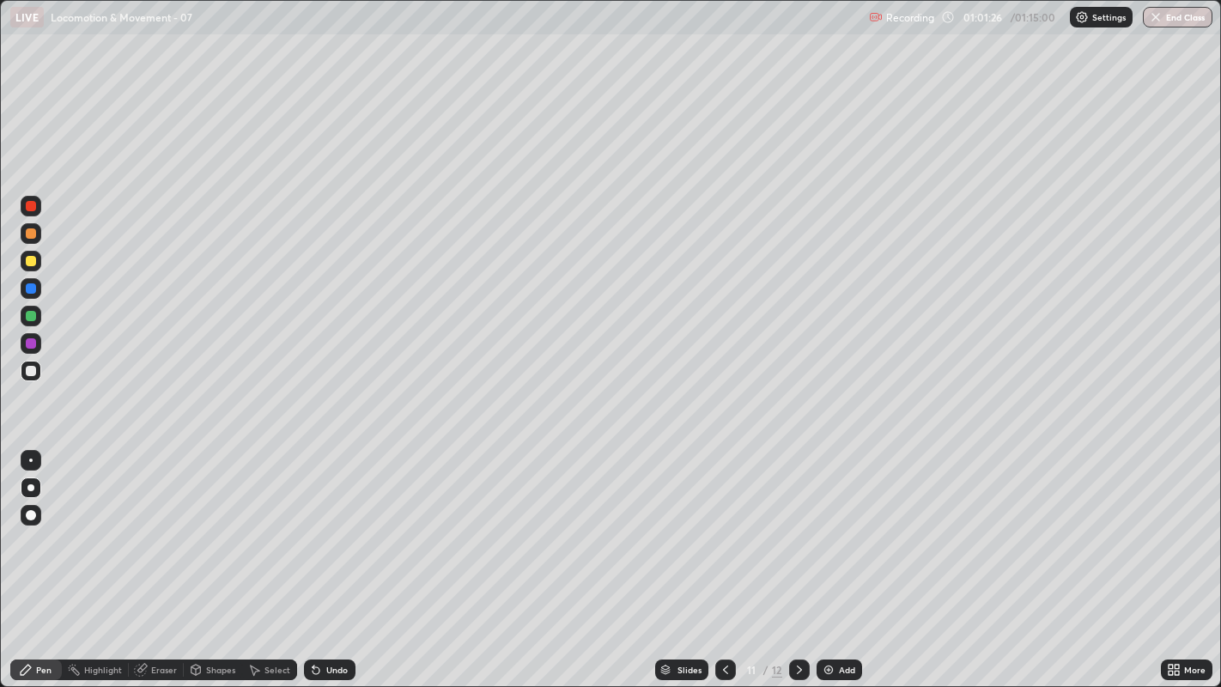
click at [32, 371] on div at bounding box center [31, 371] width 10 height 10
click at [30, 371] on div at bounding box center [31, 371] width 10 height 10
click at [344, 525] on div "Undo" at bounding box center [330, 669] width 52 height 21
click at [343, 525] on div "Undo" at bounding box center [330, 669] width 52 height 21
click at [336, 525] on div "Undo" at bounding box center [336, 669] width 21 height 9
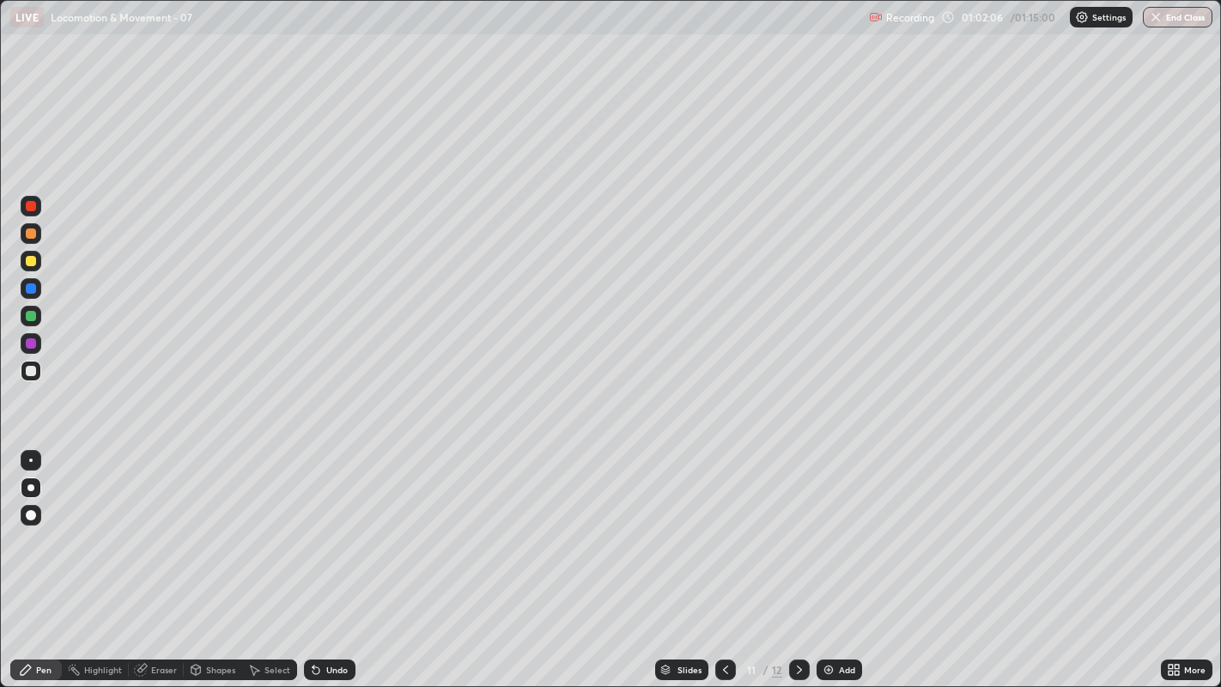
click at [336, 525] on div "Undo" at bounding box center [336, 669] width 21 height 9
click at [349, 525] on div "Undo" at bounding box center [330, 669] width 52 height 21
click at [351, 525] on div "Undo" at bounding box center [330, 669] width 52 height 21
click at [28, 289] on div at bounding box center [31, 288] width 10 height 10
click at [29, 373] on div at bounding box center [31, 371] width 10 height 10
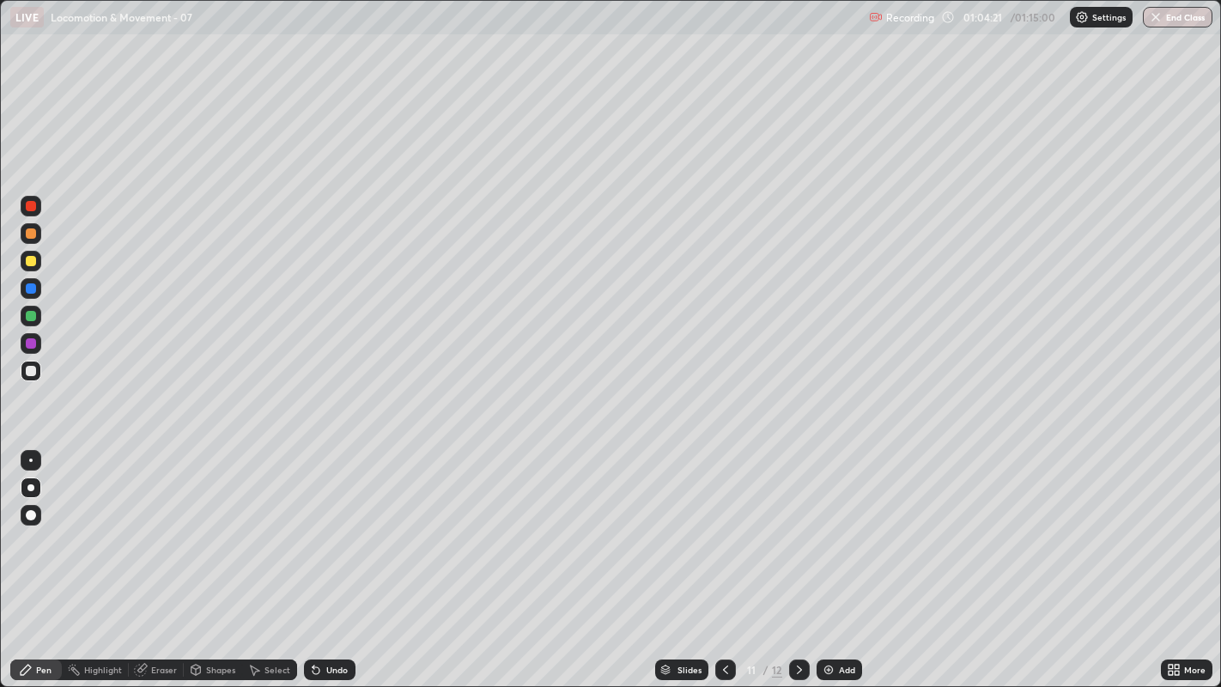
click at [798, 525] on icon at bounding box center [799, 669] width 5 height 9
click at [31, 263] on div at bounding box center [31, 261] width 10 height 10
click at [35, 372] on div at bounding box center [31, 371] width 10 height 10
click at [33, 367] on div at bounding box center [31, 371] width 10 height 10
click at [27, 371] on div at bounding box center [31, 371] width 10 height 10
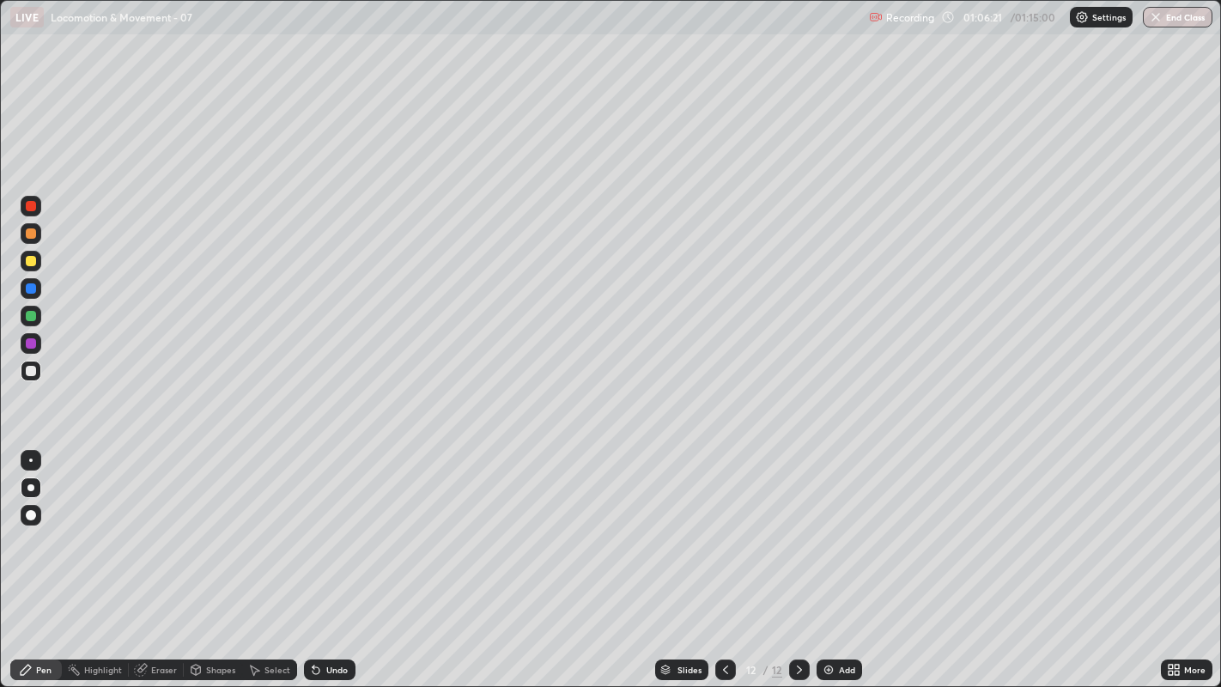
click at [31, 370] on div at bounding box center [31, 371] width 10 height 10
click at [33, 370] on div at bounding box center [31, 371] width 10 height 10
click at [29, 319] on div at bounding box center [31, 316] width 10 height 10
click at [30, 316] on div at bounding box center [31, 316] width 10 height 10
click at [33, 375] on div at bounding box center [31, 371] width 10 height 10
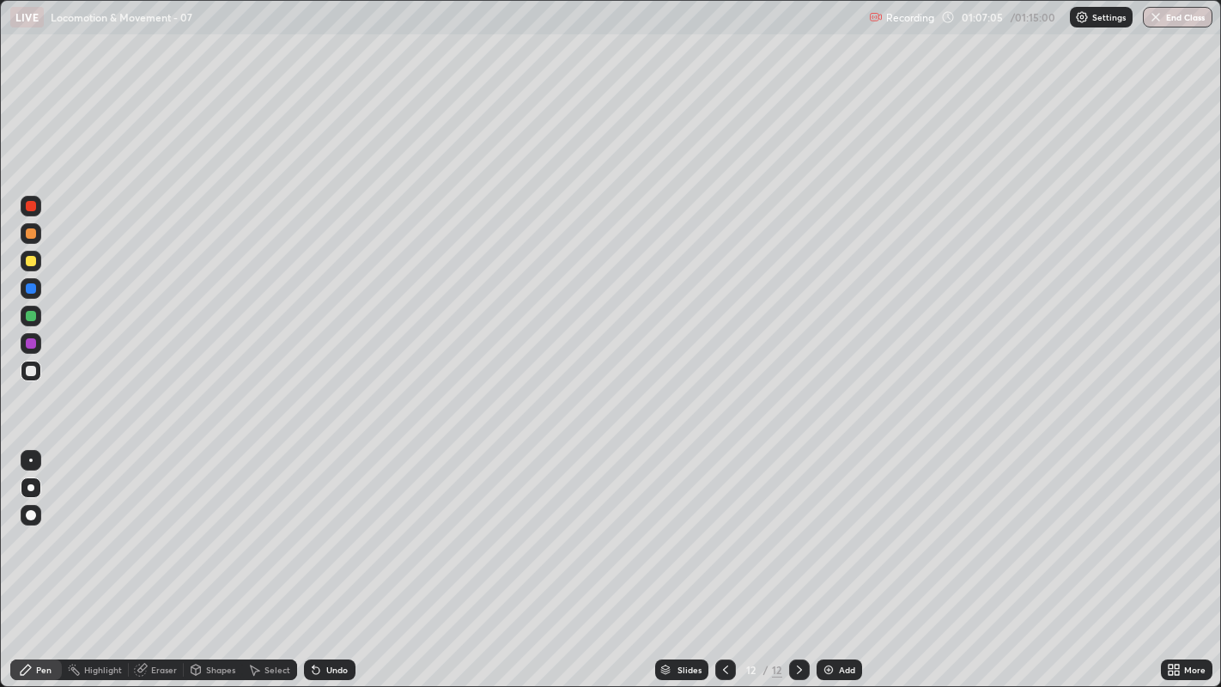
click at [338, 525] on div "Undo" at bounding box center [336, 669] width 21 height 9
click at [352, 525] on div "Undo" at bounding box center [330, 669] width 52 height 21
click at [349, 525] on div "Undo" at bounding box center [330, 669] width 52 height 21
click at [27, 375] on div at bounding box center [31, 371] width 10 height 10
click at [31, 379] on div at bounding box center [31, 371] width 21 height 21
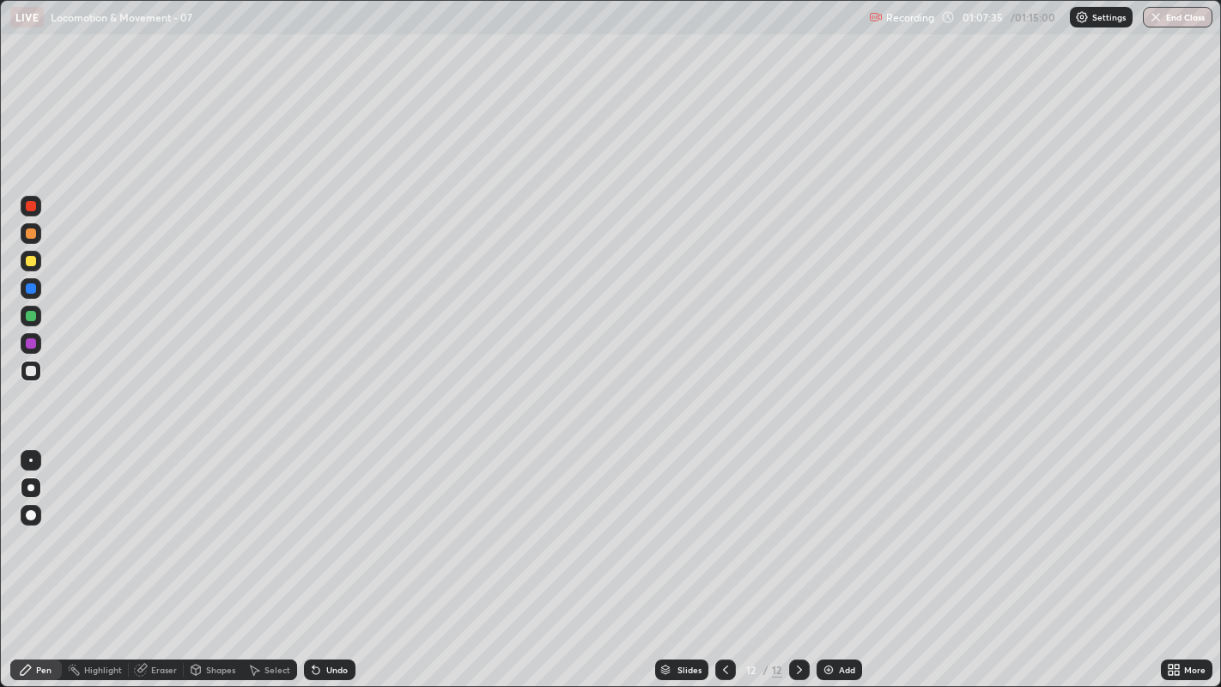
click at [33, 344] on div at bounding box center [31, 343] width 10 height 10
click at [29, 369] on div at bounding box center [31, 371] width 10 height 10
click at [32, 315] on div at bounding box center [31, 316] width 10 height 10
click at [27, 234] on div at bounding box center [31, 233] width 10 height 10
click at [27, 369] on div at bounding box center [31, 371] width 10 height 10
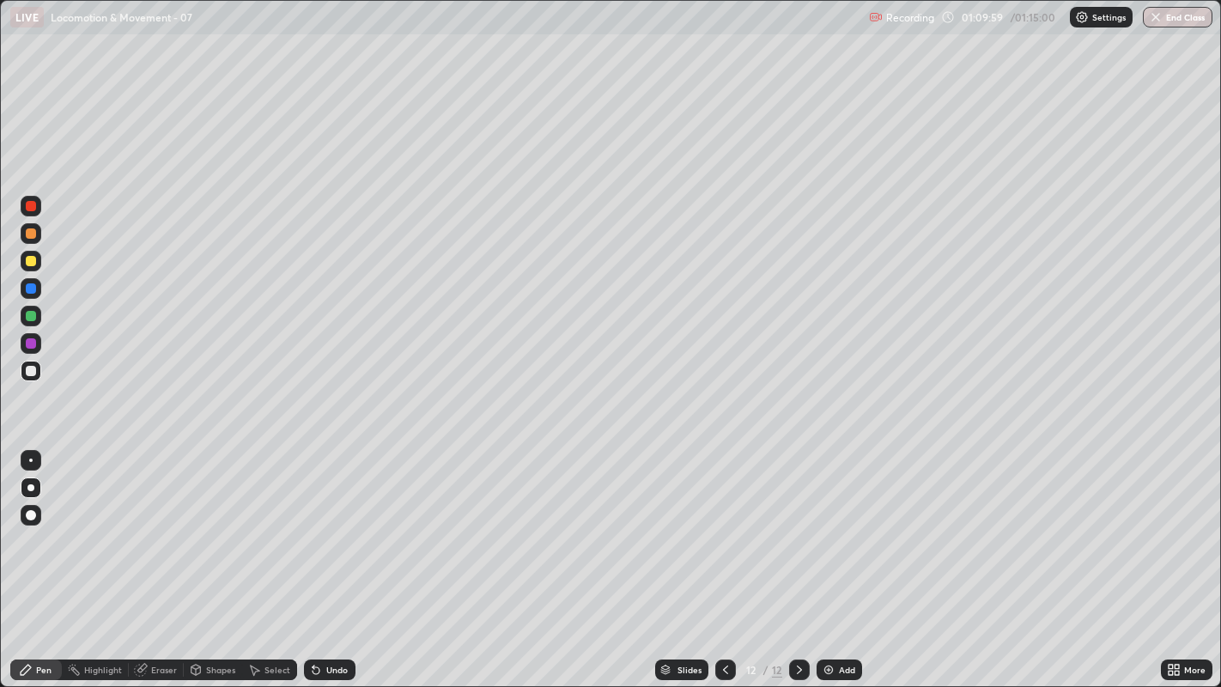
click at [34, 372] on div at bounding box center [31, 371] width 10 height 10
click at [797, 525] on icon at bounding box center [799, 670] width 14 height 14
click at [834, 525] on div "Add" at bounding box center [839, 669] width 46 height 21
click at [30, 371] on div at bounding box center [31, 371] width 10 height 10
click at [26, 260] on div at bounding box center [31, 261] width 10 height 10
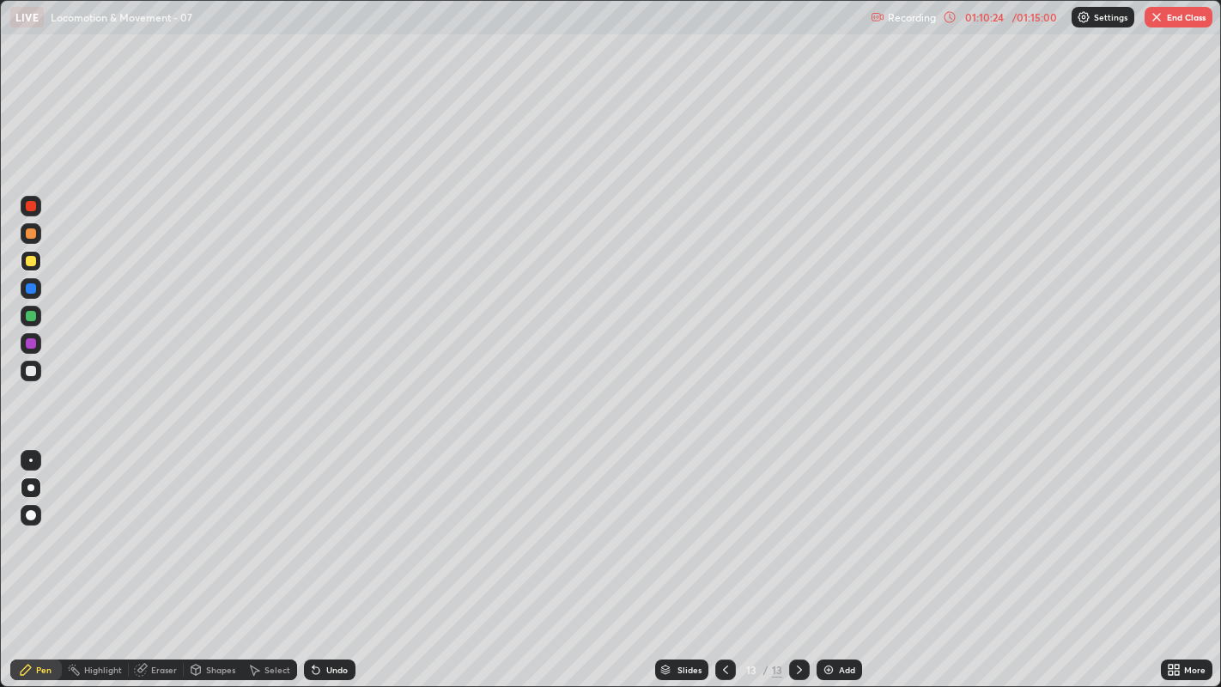
click at [29, 379] on div at bounding box center [31, 371] width 21 height 21
click at [33, 366] on div at bounding box center [31, 371] width 10 height 10
click at [27, 369] on div at bounding box center [31, 371] width 10 height 10
click at [30, 369] on div at bounding box center [31, 371] width 10 height 10
click at [29, 343] on div at bounding box center [31, 343] width 10 height 10
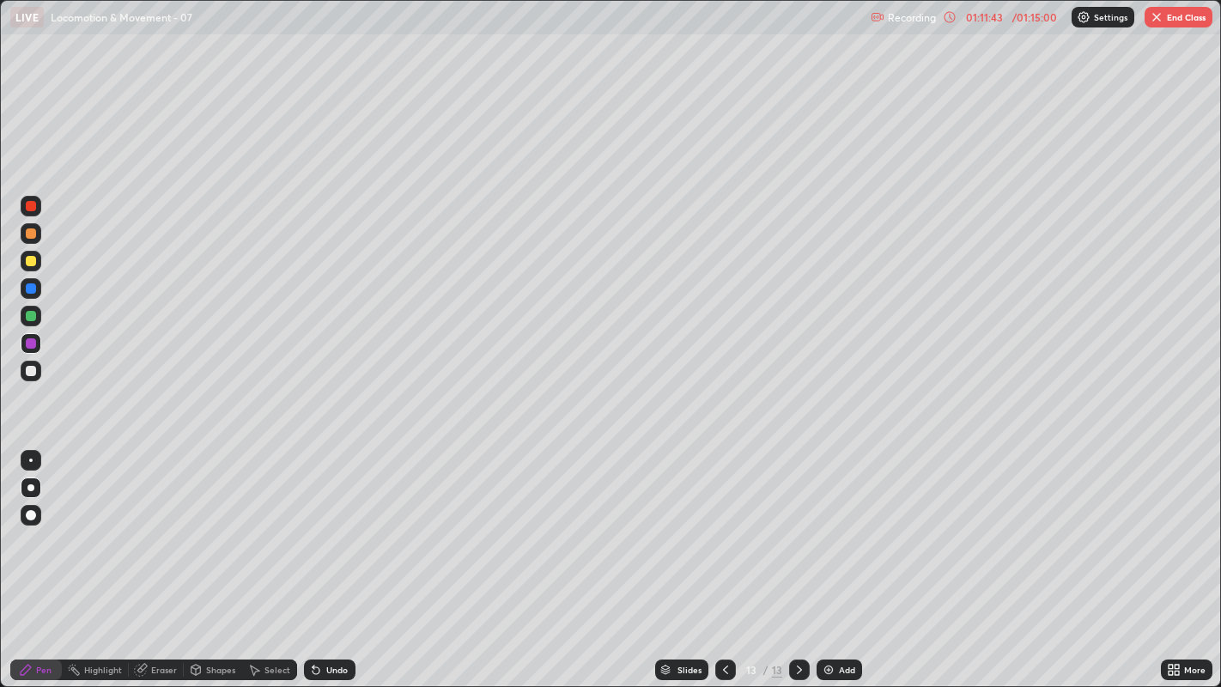
click at [19, 367] on div at bounding box center [30, 370] width 27 height 27
click at [30, 370] on div at bounding box center [31, 371] width 10 height 10
click at [32, 373] on div at bounding box center [31, 371] width 10 height 10
click at [23, 371] on div at bounding box center [31, 371] width 21 height 21
click at [337, 525] on div "Undo" at bounding box center [330, 669] width 52 height 21
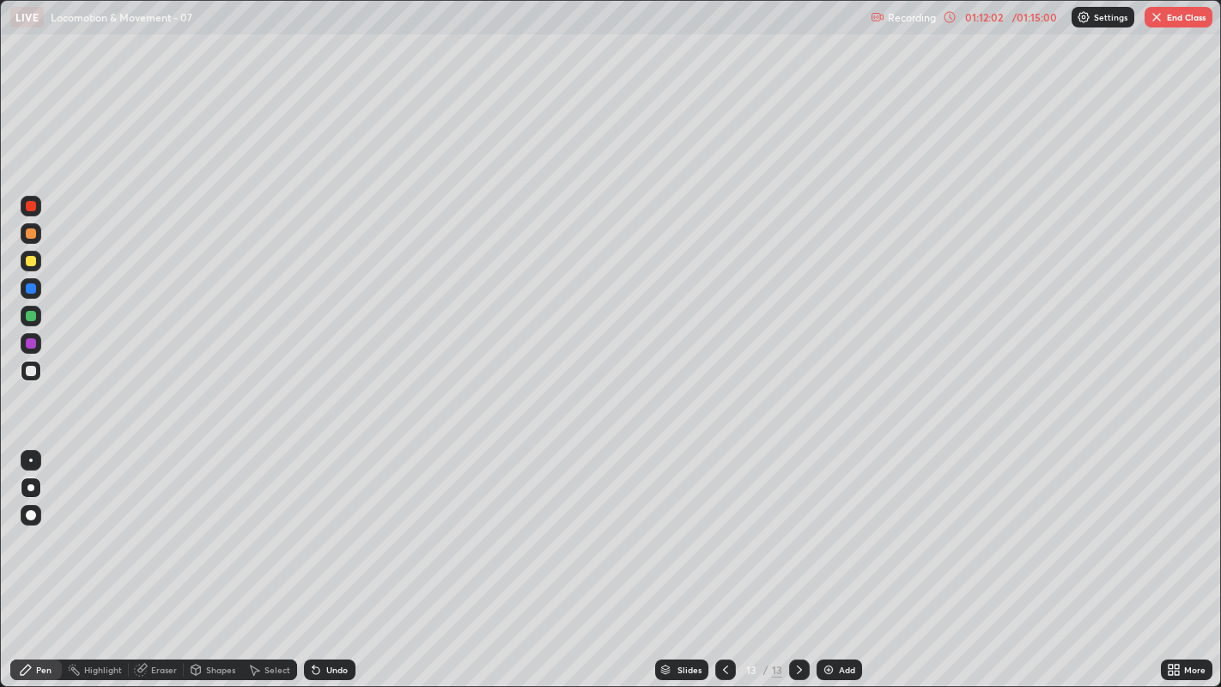
click at [342, 525] on div "Undo" at bounding box center [330, 669] width 52 height 21
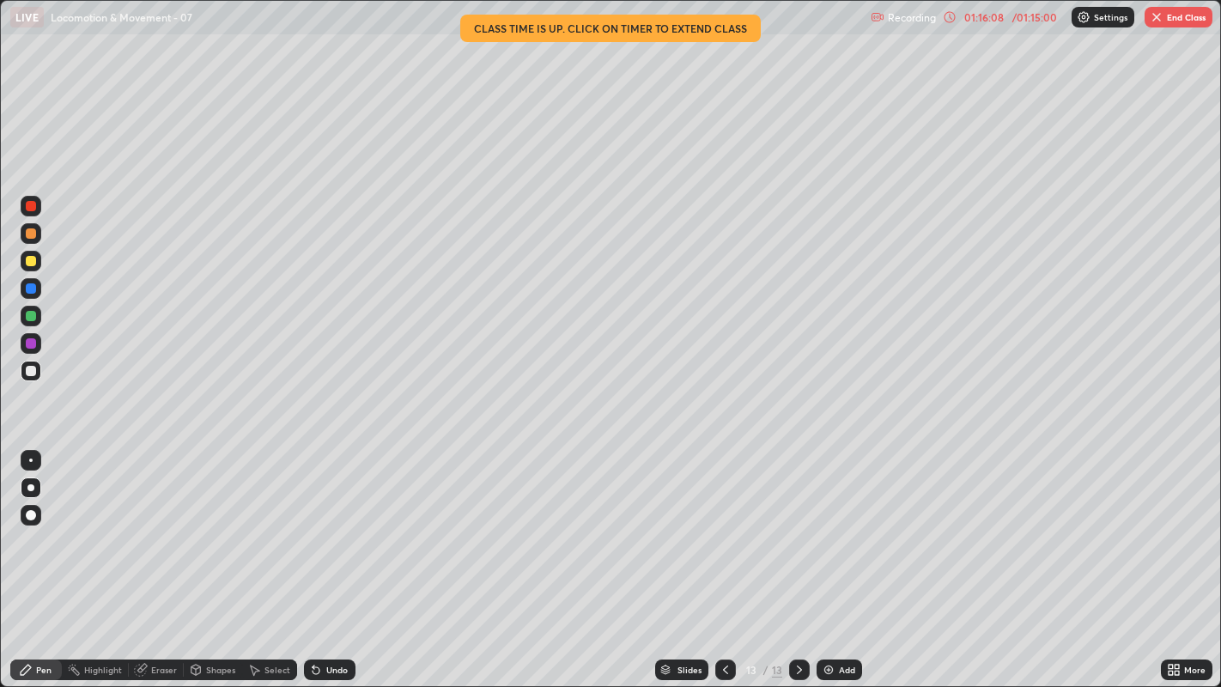
click at [1186, 21] on button "End Class" at bounding box center [1178, 17] width 68 height 21
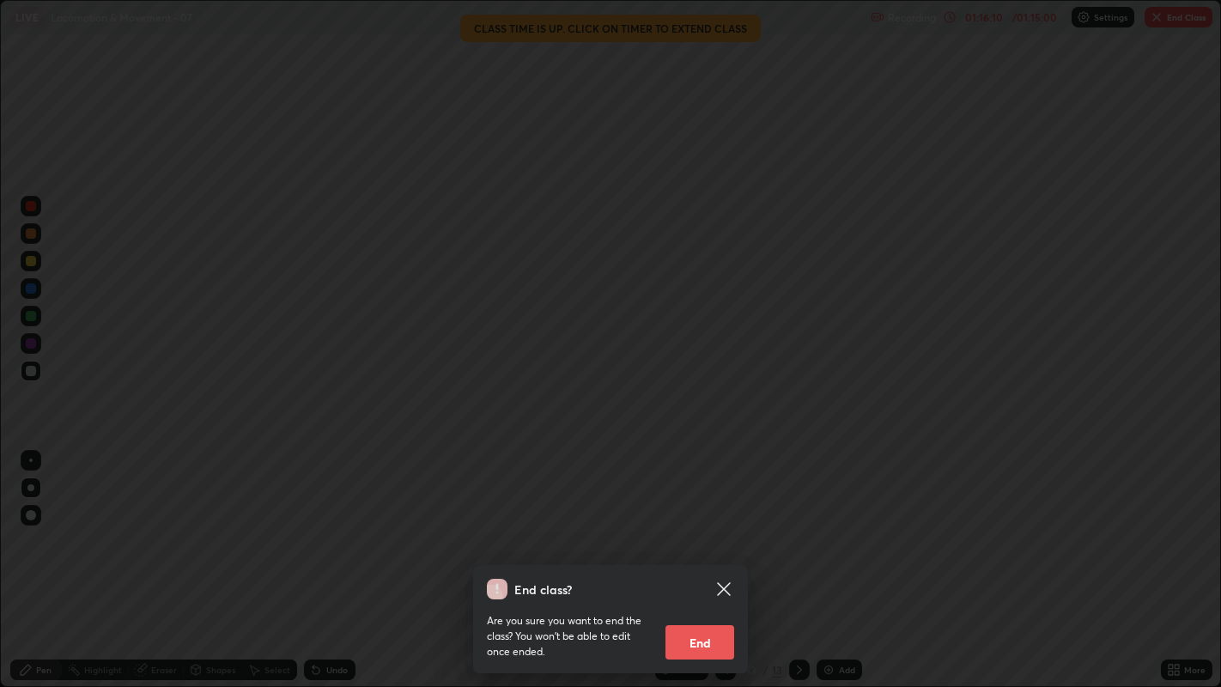
click at [701, 525] on button "End" at bounding box center [699, 642] width 69 height 34
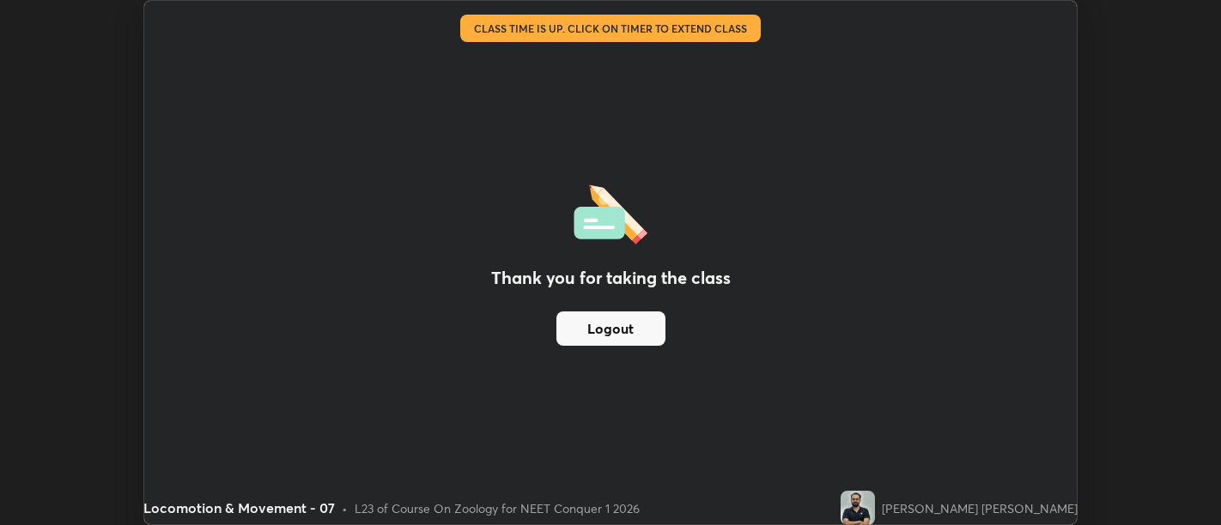
scroll to position [85324, 84628]
